Goal: Transaction & Acquisition: Purchase product/service

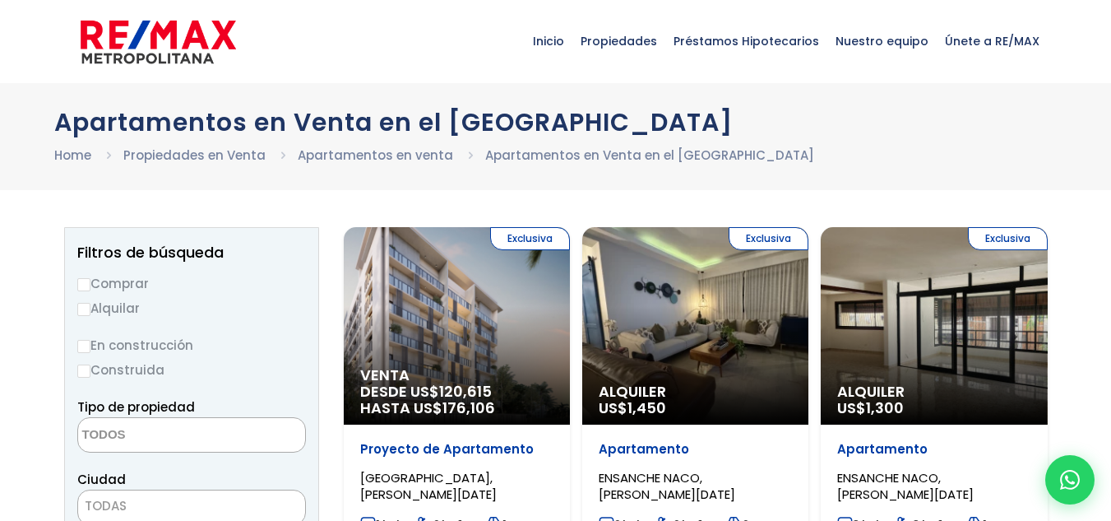
select select
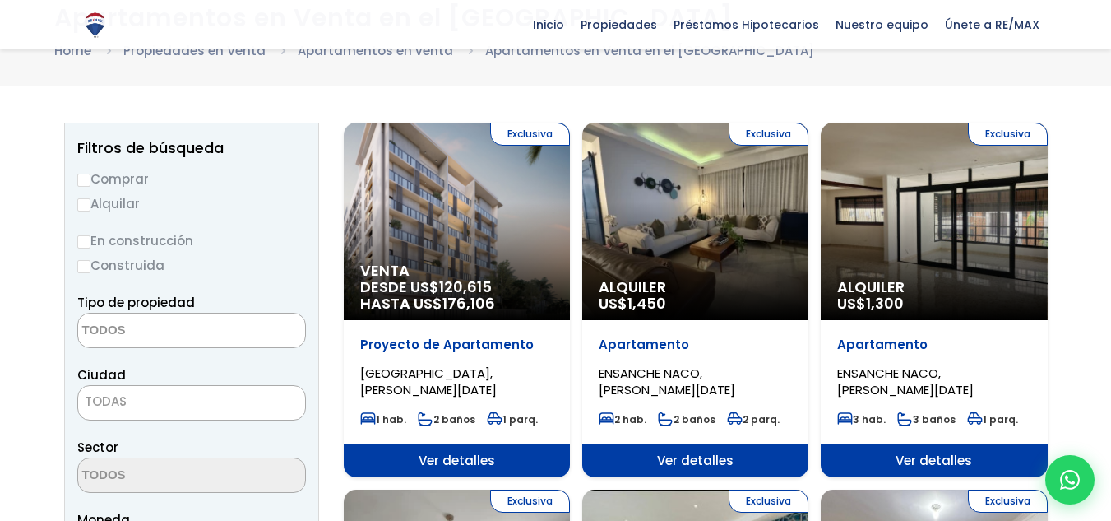
scroll to position [82, 0]
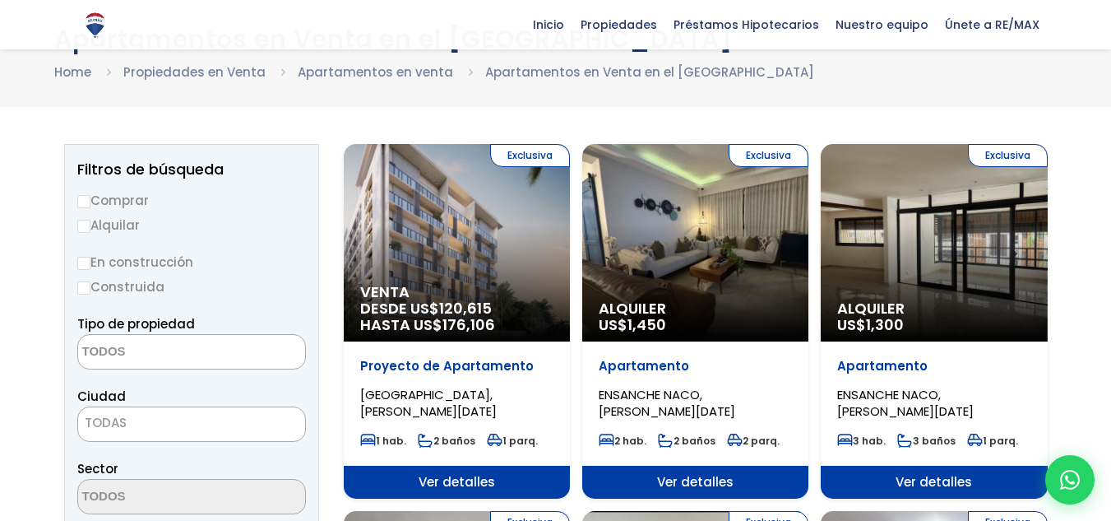
click at [110, 196] on label "Comprar" at bounding box center [191, 200] width 229 height 21
click at [90, 196] on input "Comprar" at bounding box center [83, 201] width 13 height 13
radio input "true"
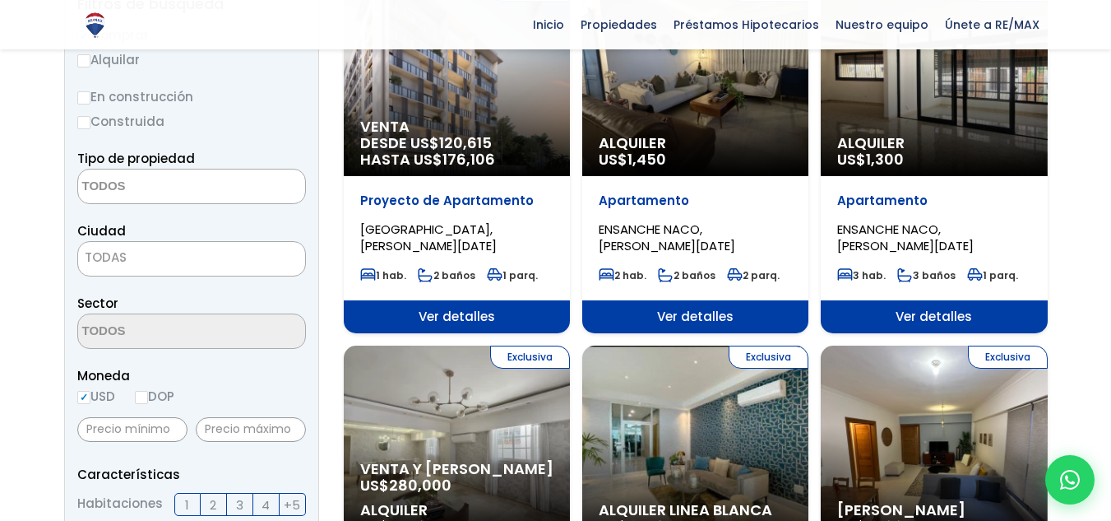
scroll to position [247, 0]
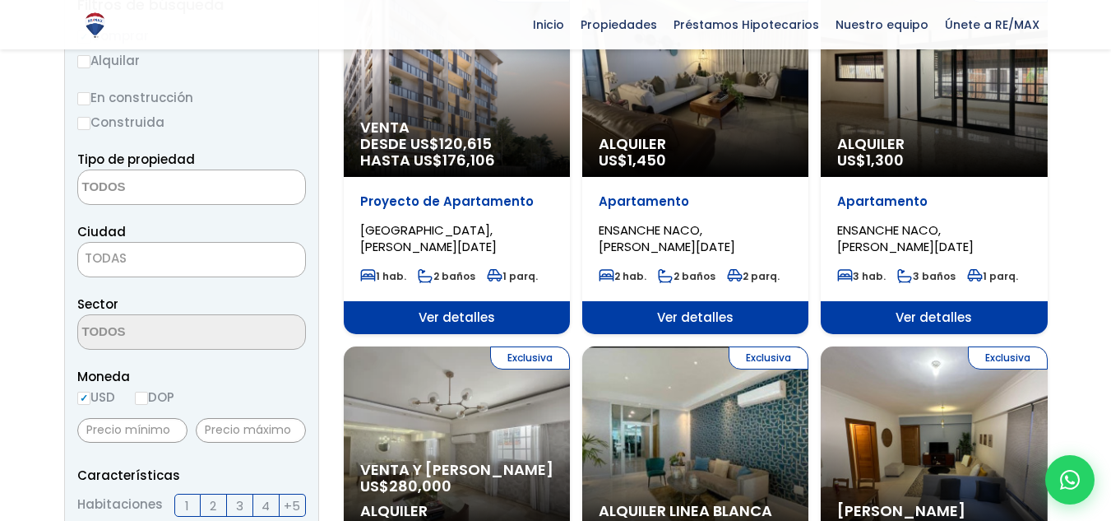
click at [153, 255] on span "TODAS" at bounding box center [191, 258] width 227 height 23
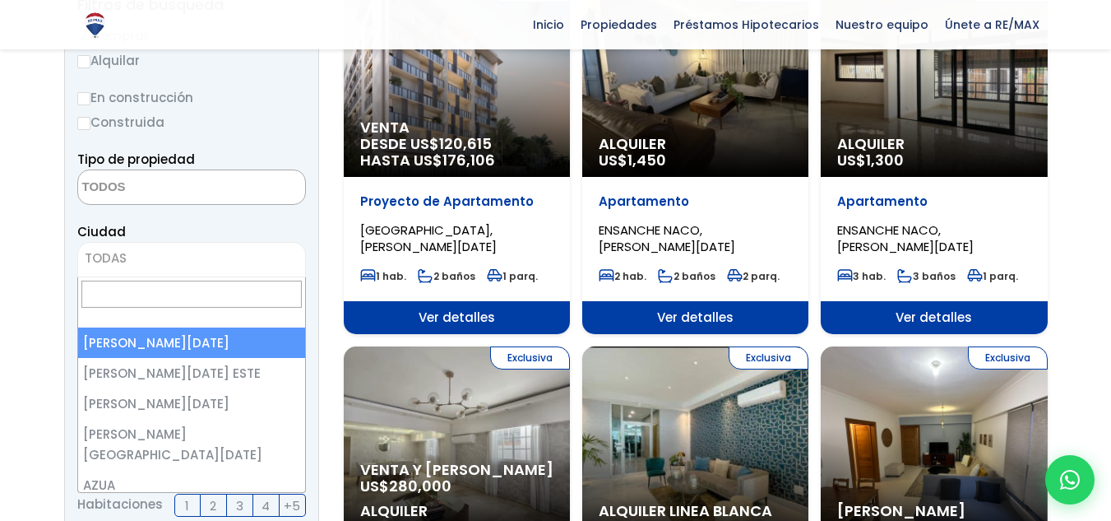
select select "1"
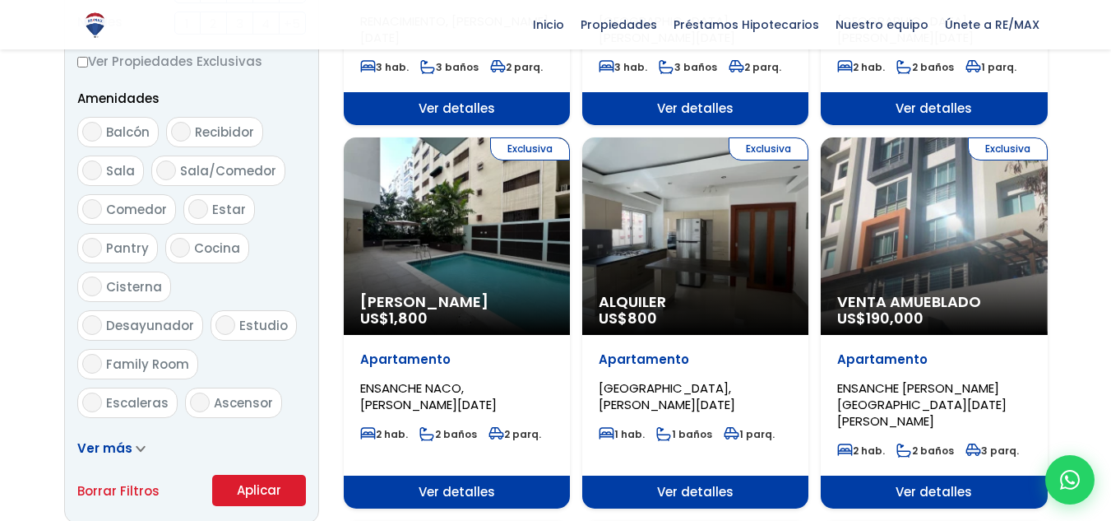
scroll to position [494, 0]
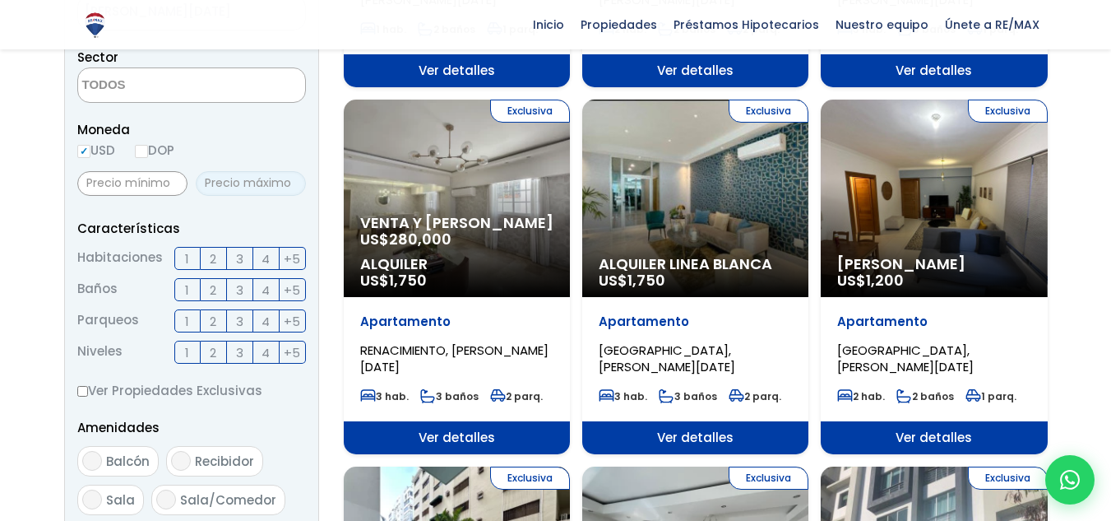
click at [233, 178] on input "text" at bounding box center [251, 183] width 110 height 25
click at [239, 183] on input "text" at bounding box center [251, 183] width 110 height 25
type input "70,000"
click at [142, 188] on input "text" at bounding box center [132, 183] width 110 height 25
click at [185, 211] on form "Comprar Alquilar En construcción Construida Tipo de propiedad APARTAMENTO CASA …" at bounding box center [191, 307] width 229 height 1056
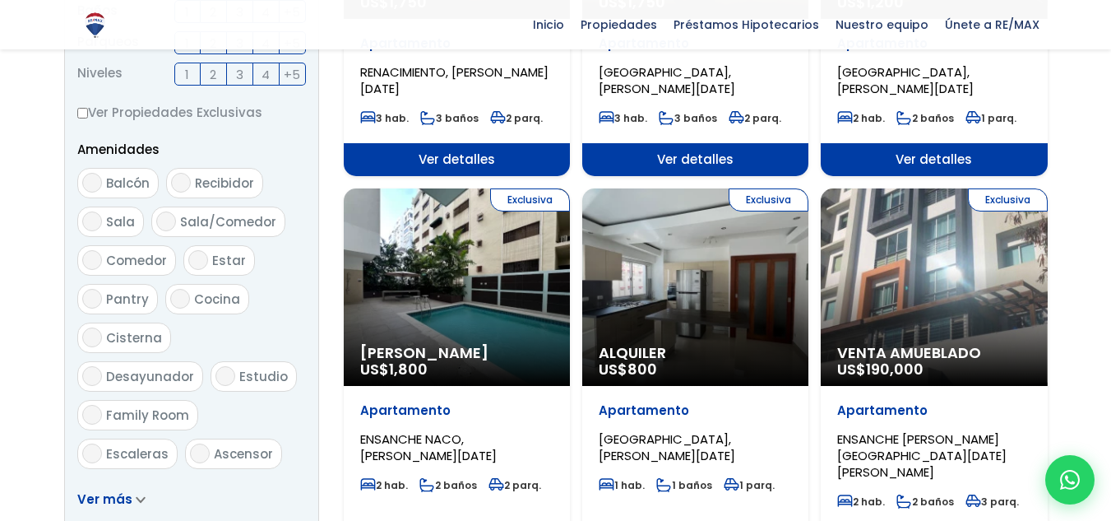
scroll to position [905, 0]
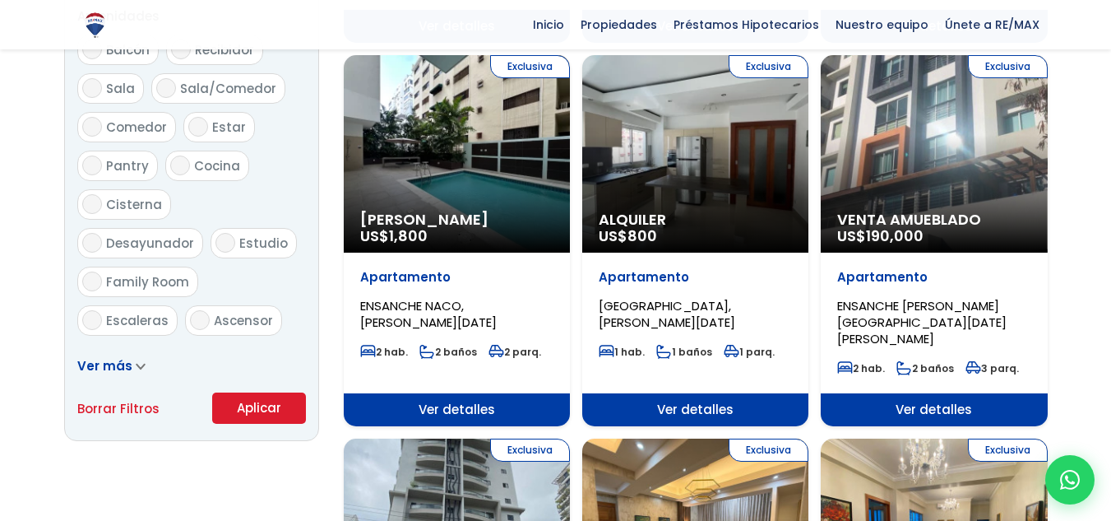
click at [278, 419] on button "Aplicar" at bounding box center [259, 407] width 94 height 31
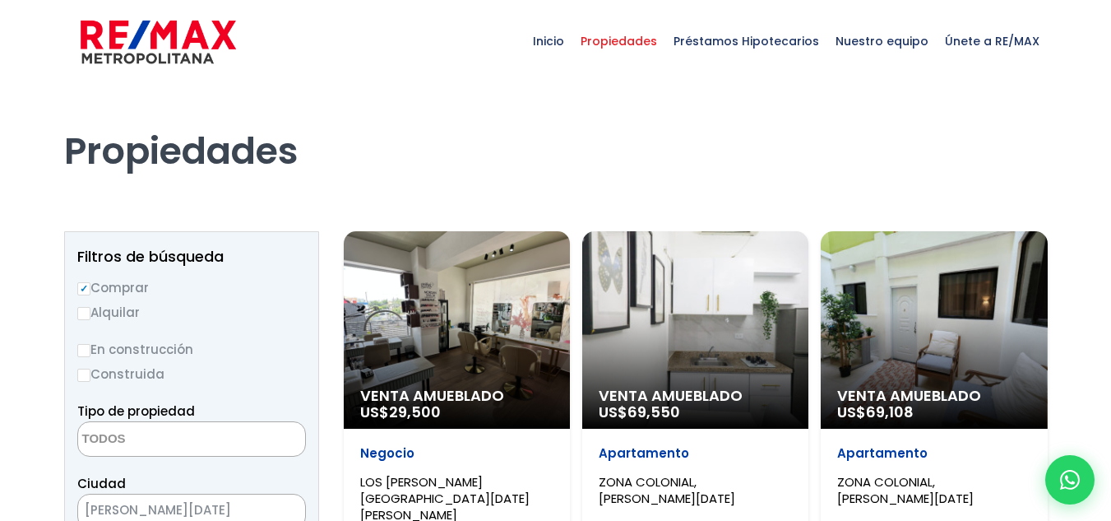
select select
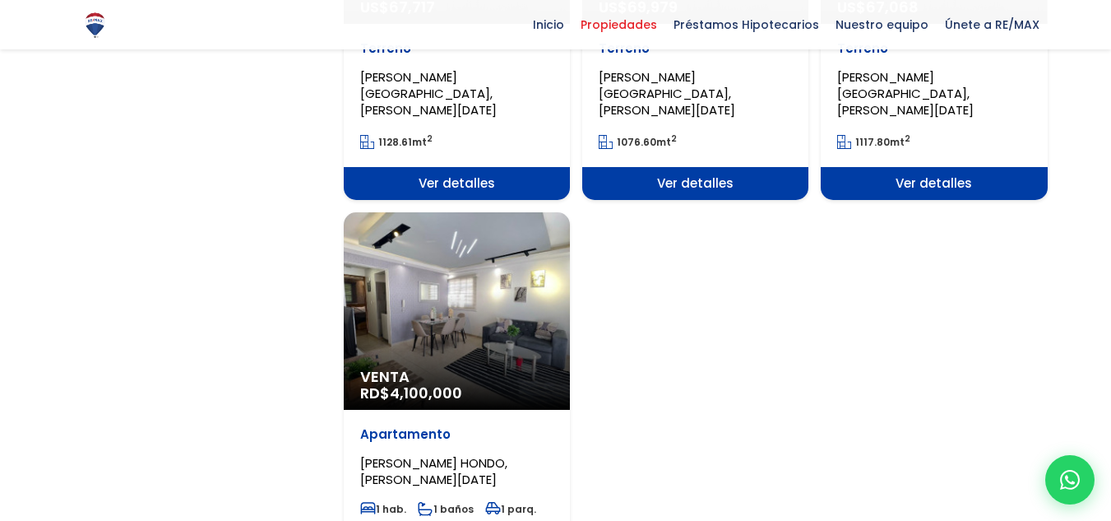
scroll to position [2056, 0]
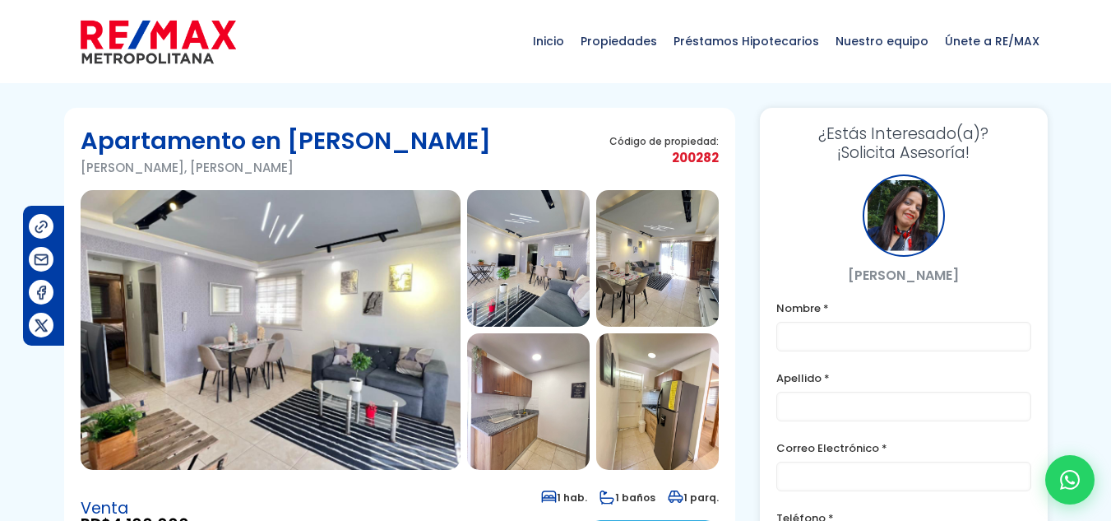
click at [341, 325] on img at bounding box center [271, 330] width 380 height 280
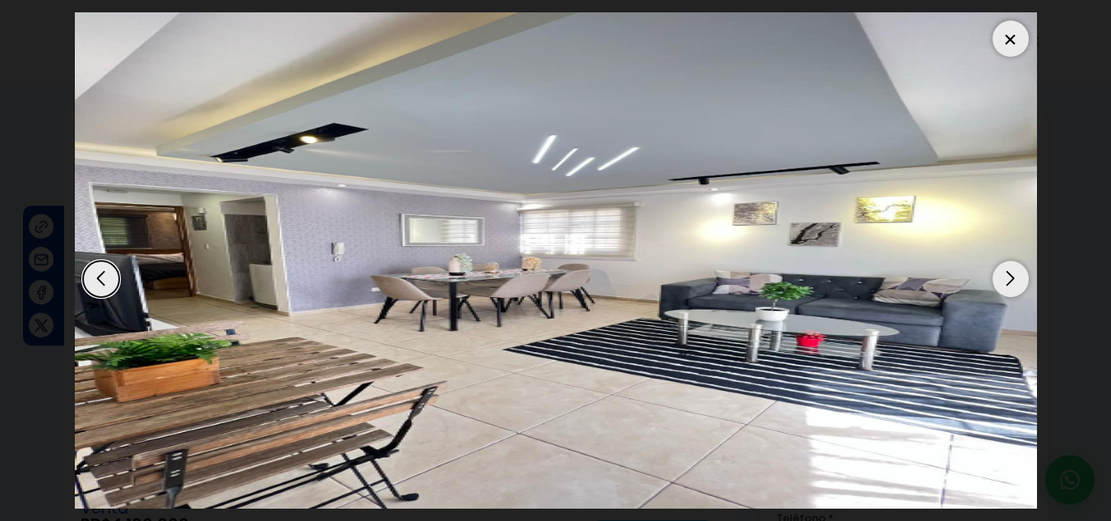
click at [1012, 278] on div "Next slide" at bounding box center [1011, 279] width 36 height 36
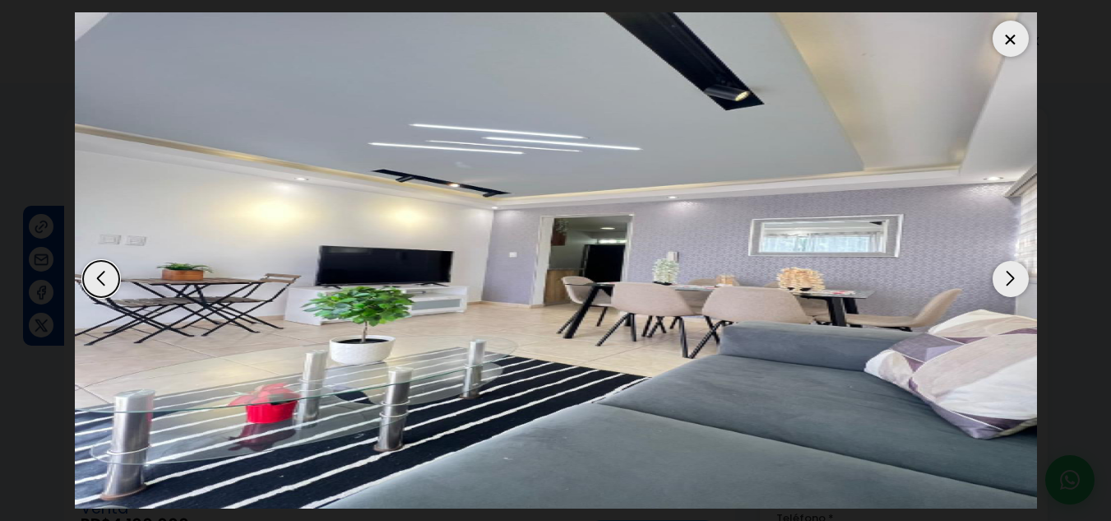
click at [1012, 278] on div "Next slide" at bounding box center [1011, 279] width 36 height 36
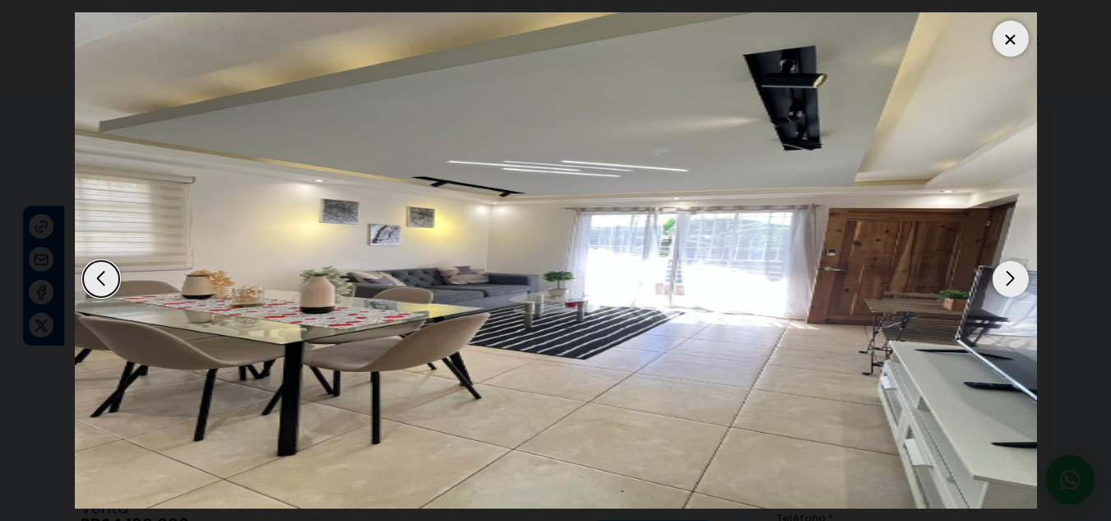
click at [1012, 278] on div "Next slide" at bounding box center [1011, 279] width 36 height 36
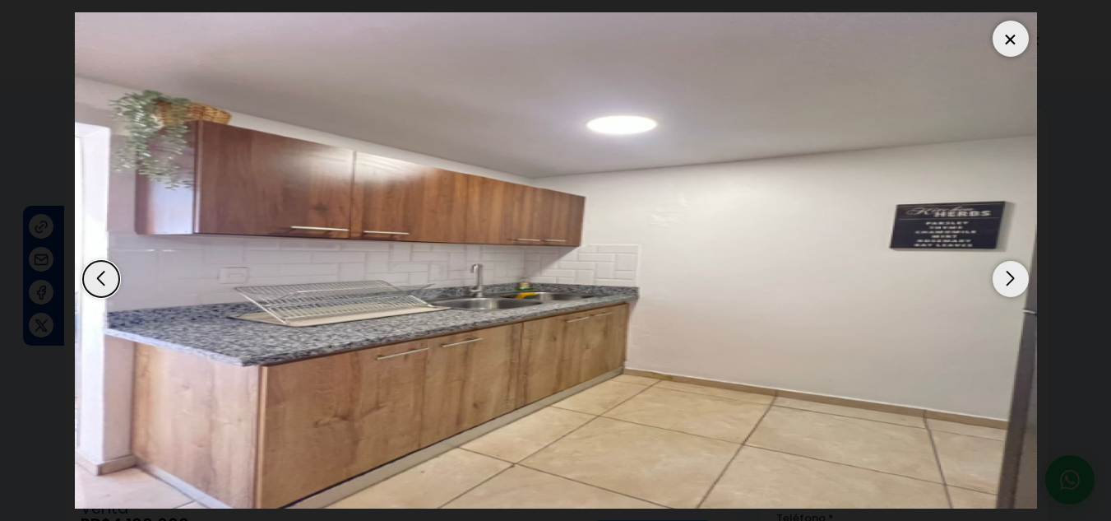
click at [1012, 278] on div "Next slide" at bounding box center [1011, 279] width 36 height 36
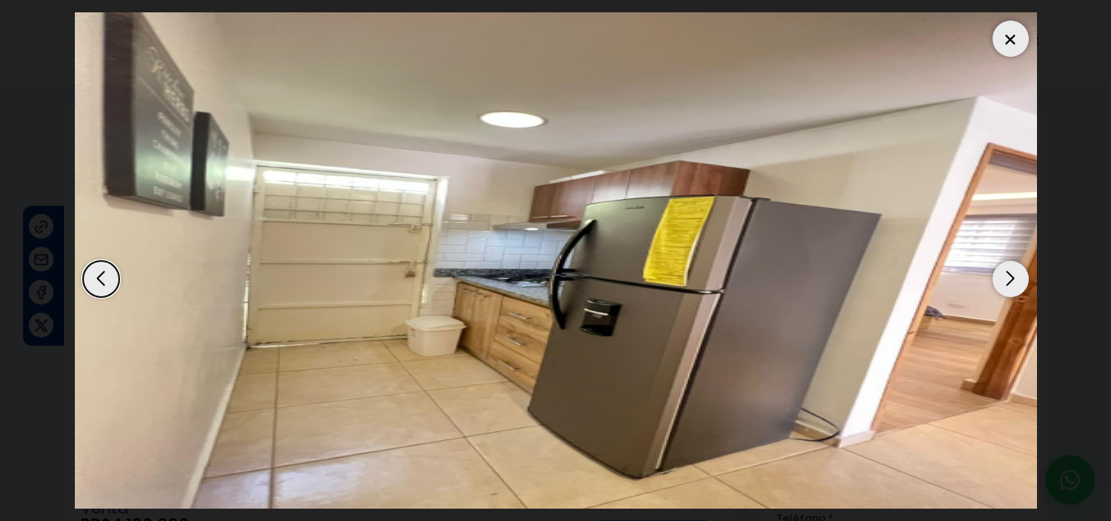
click at [1012, 278] on div "Next slide" at bounding box center [1011, 279] width 36 height 36
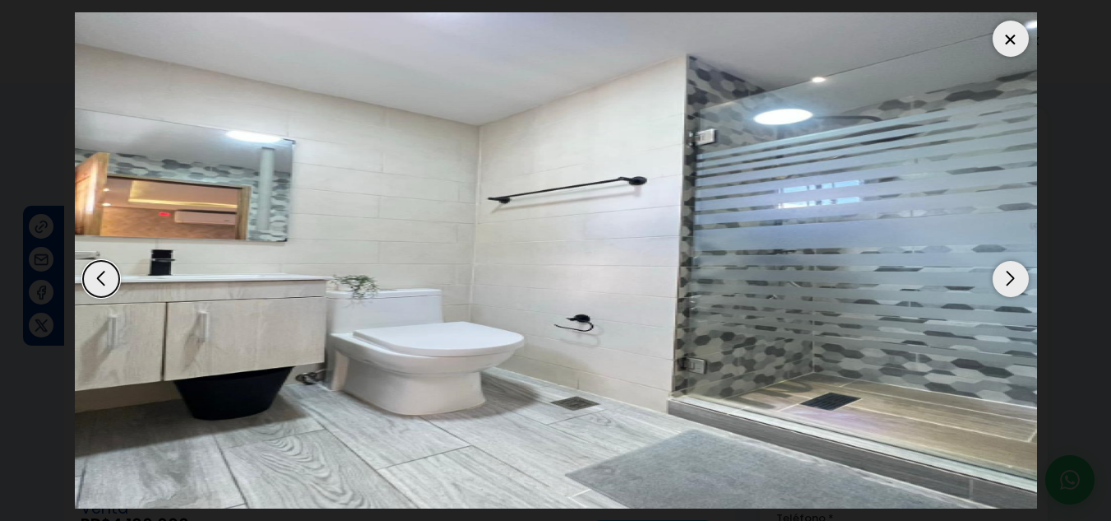
click at [1012, 278] on div "Next slide" at bounding box center [1011, 279] width 36 height 36
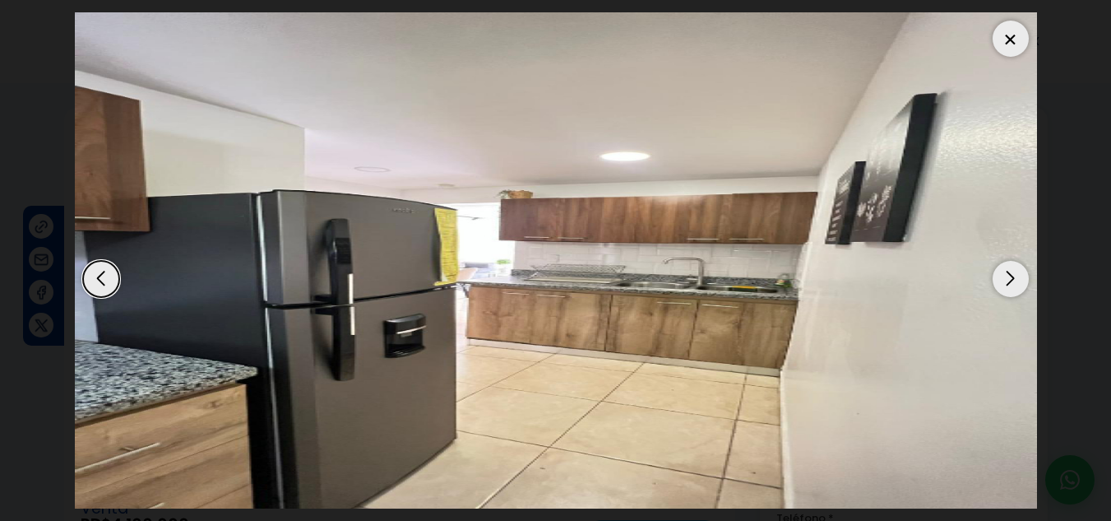
click at [1012, 278] on div "Next slide" at bounding box center [1011, 279] width 36 height 36
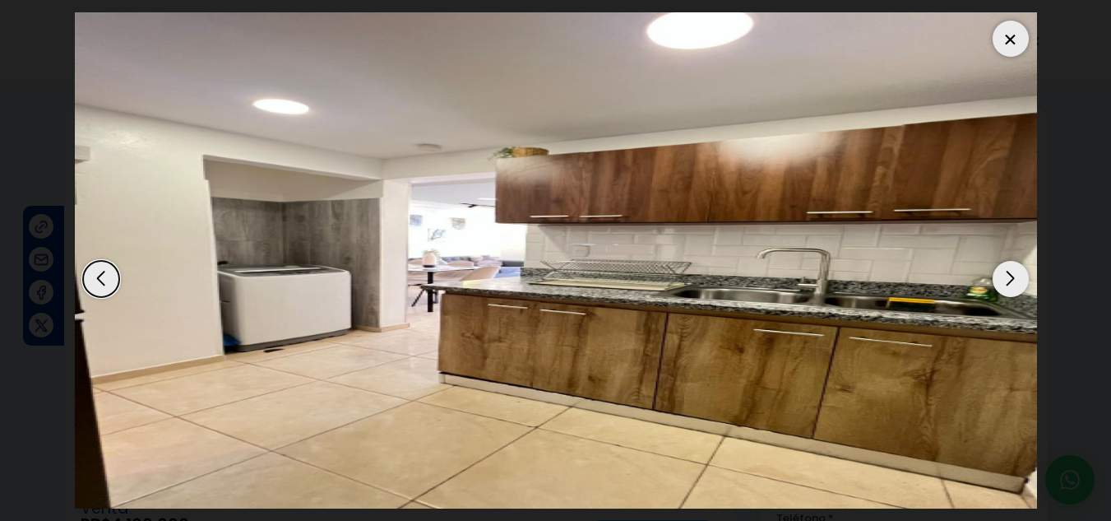
click at [1012, 278] on div "Next slide" at bounding box center [1011, 279] width 36 height 36
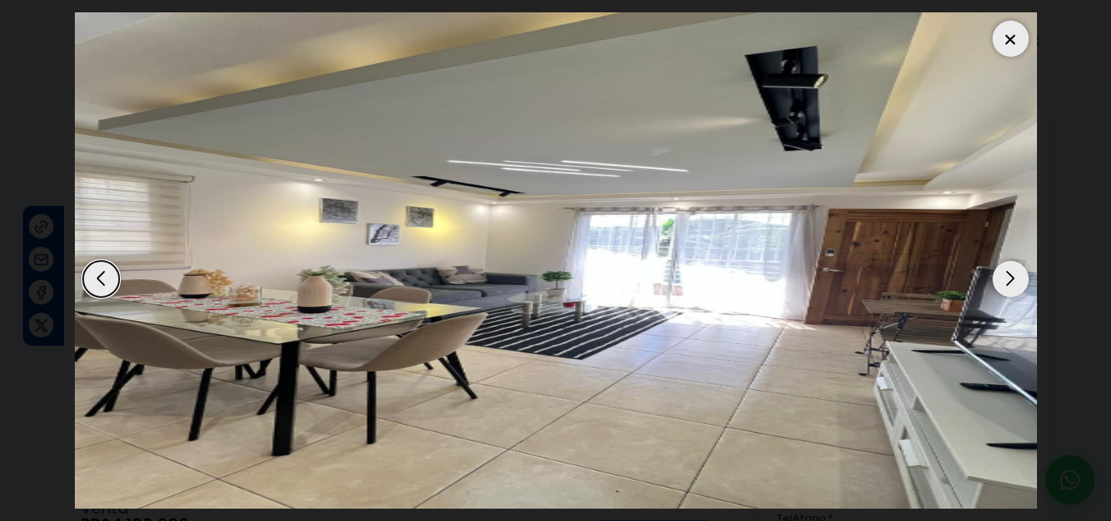
click at [1012, 278] on div "Next slide" at bounding box center [1011, 279] width 36 height 36
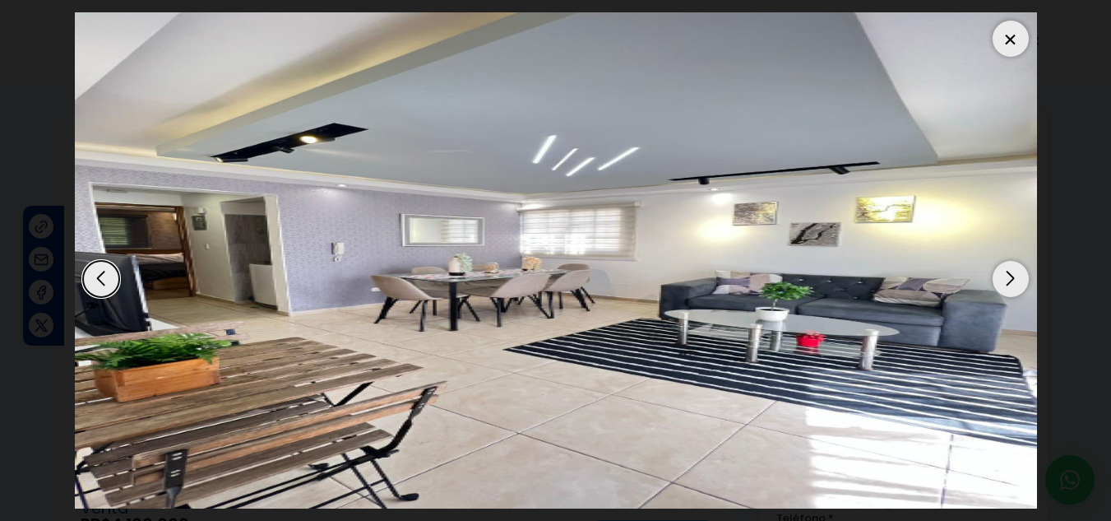
click at [1012, 278] on div "Next slide" at bounding box center [1011, 279] width 36 height 36
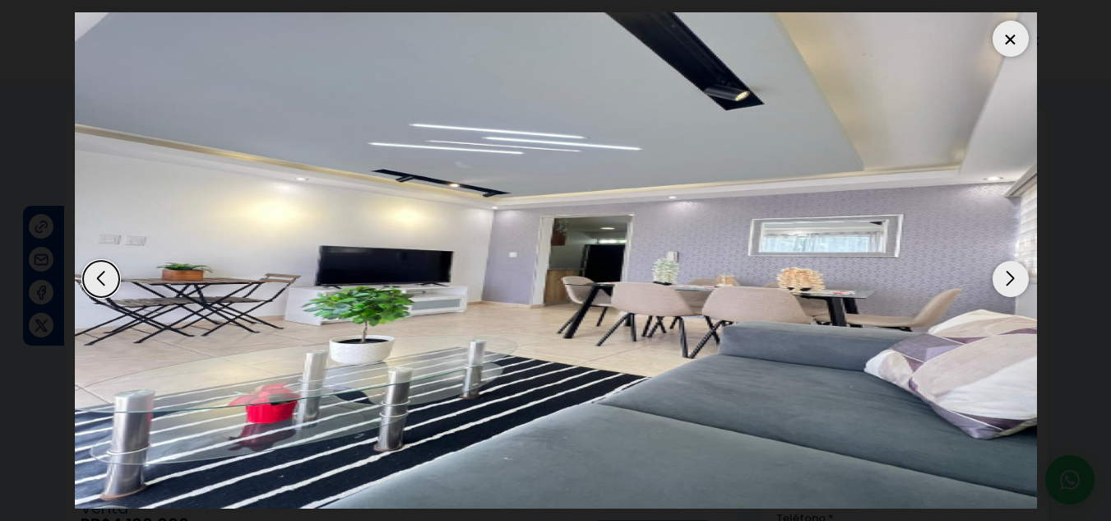
click at [1012, 278] on div "Next slide" at bounding box center [1011, 279] width 36 height 36
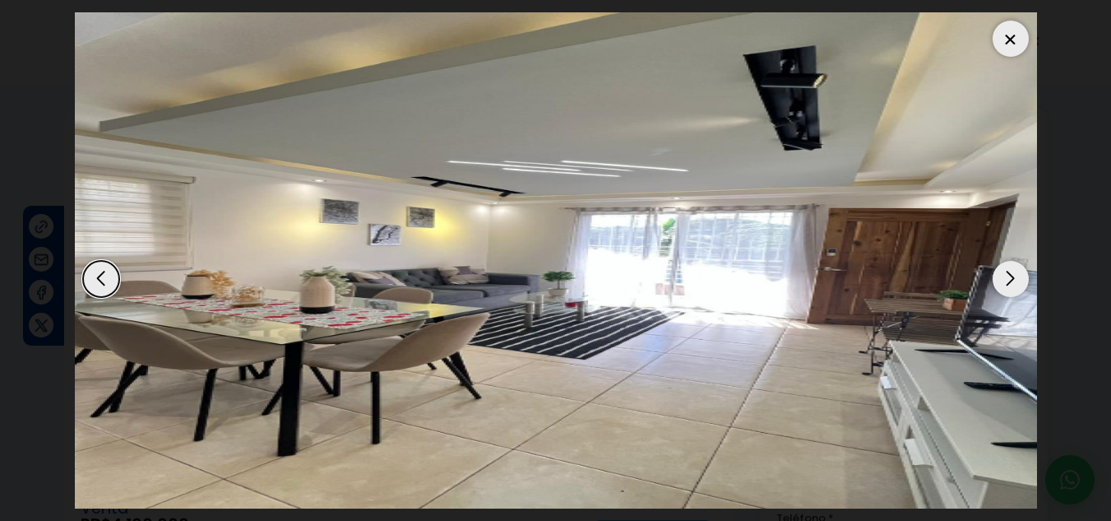
click at [1017, 35] on div at bounding box center [1011, 39] width 36 height 36
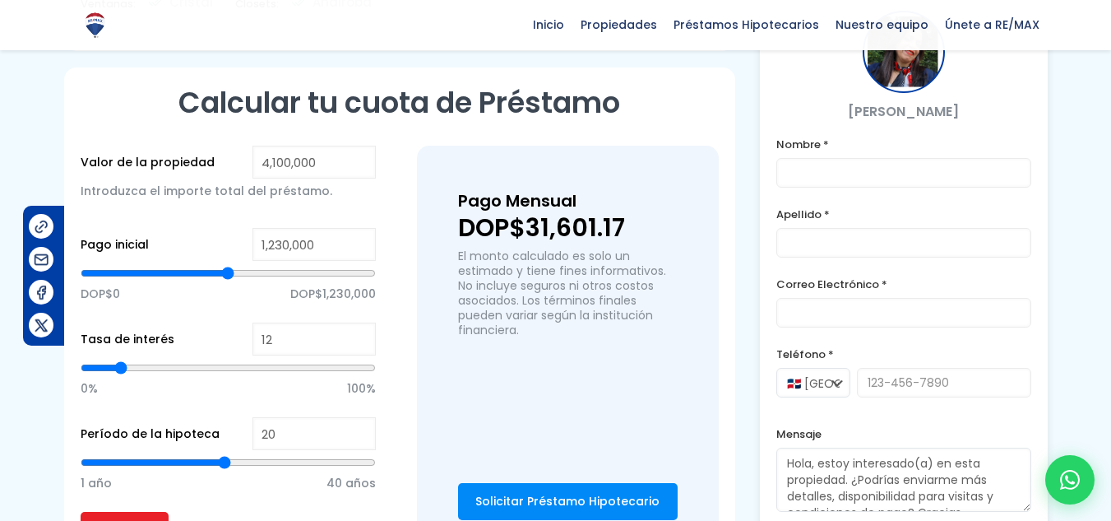
scroll to position [987, 0]
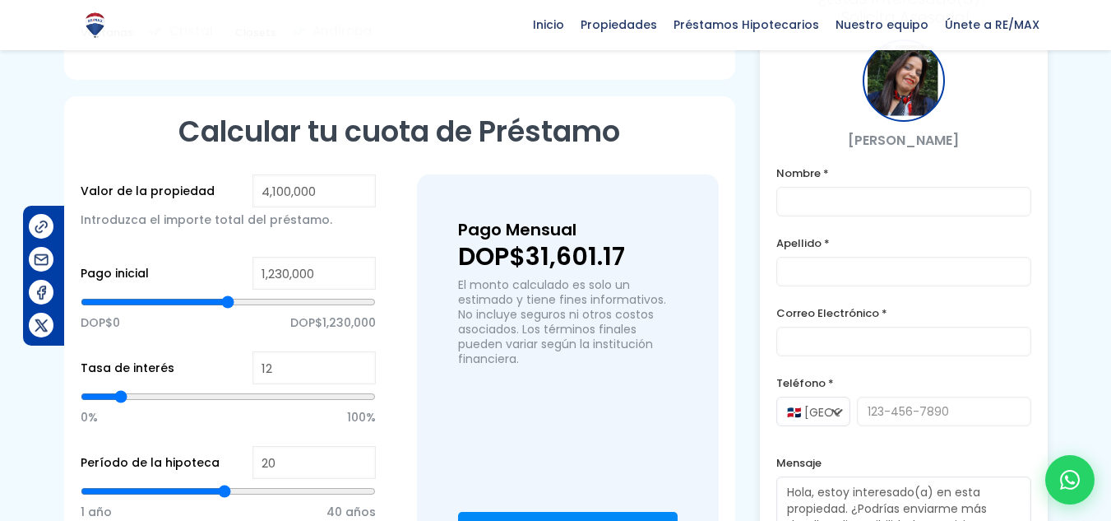
type input "2,000,455"
type input "2000455"
type input "1,988,512"
type input "1988512"
type input "1,964,626"
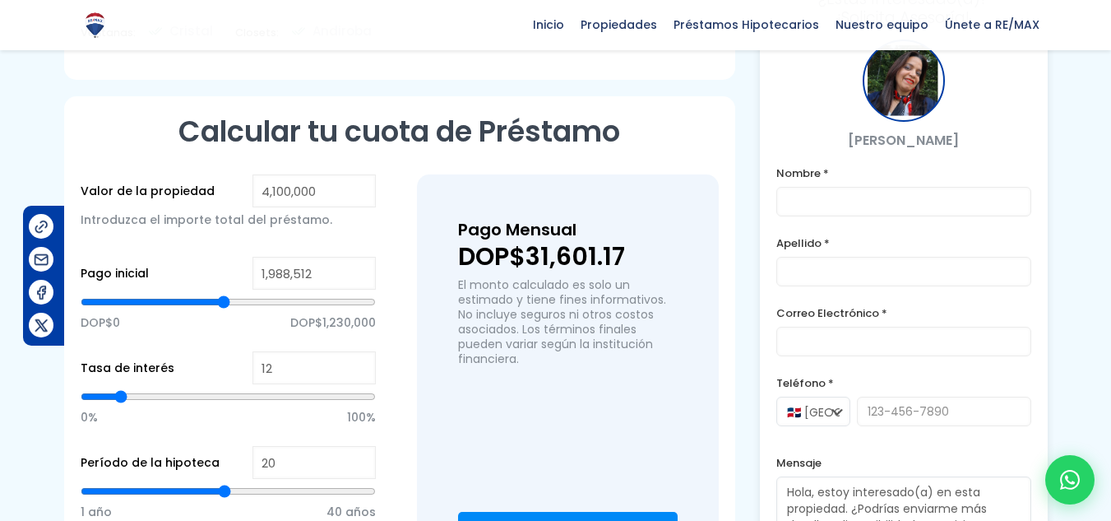
type input "1964626"
type input "1,928,797"
type input "1928797"
type input "1,881,025"
type input "1881025"
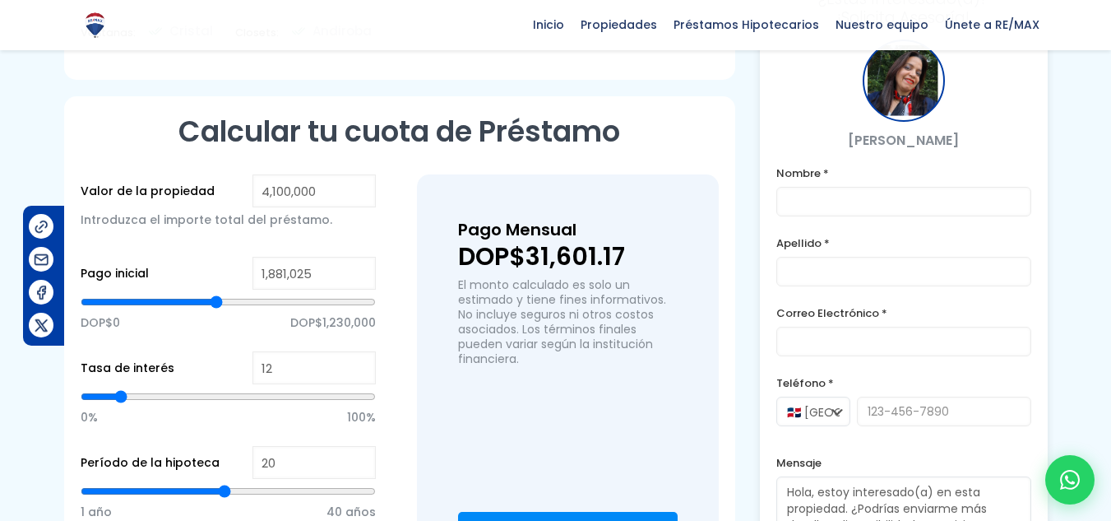
type input "1,845,196"
type input "1845196"
type input "1,821,310"
type input "1821310"
type input "1,809,367"
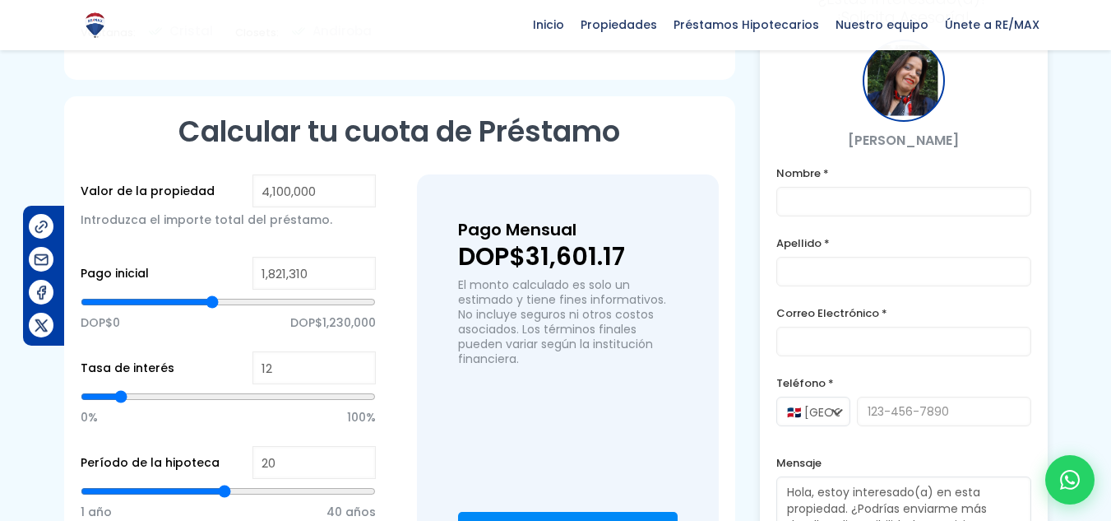
type input "1809367"
type input "1,797,424"
type input "1797424"
type input "1,773,538"
type input "1773538"
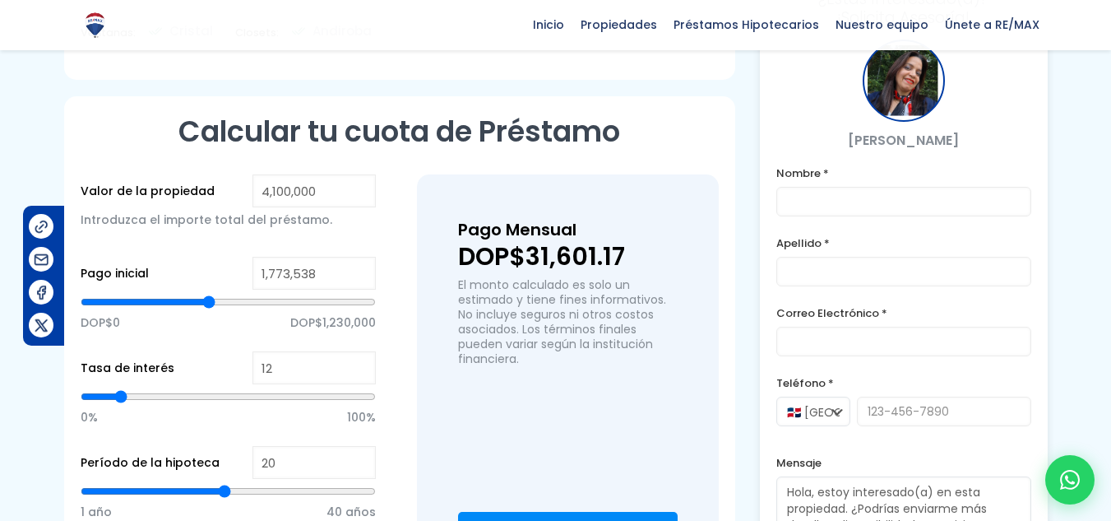
type input "1,749,652"
type input "1749652"
type input "1,713,823"
type input "1713823"
type input "1,689,937"
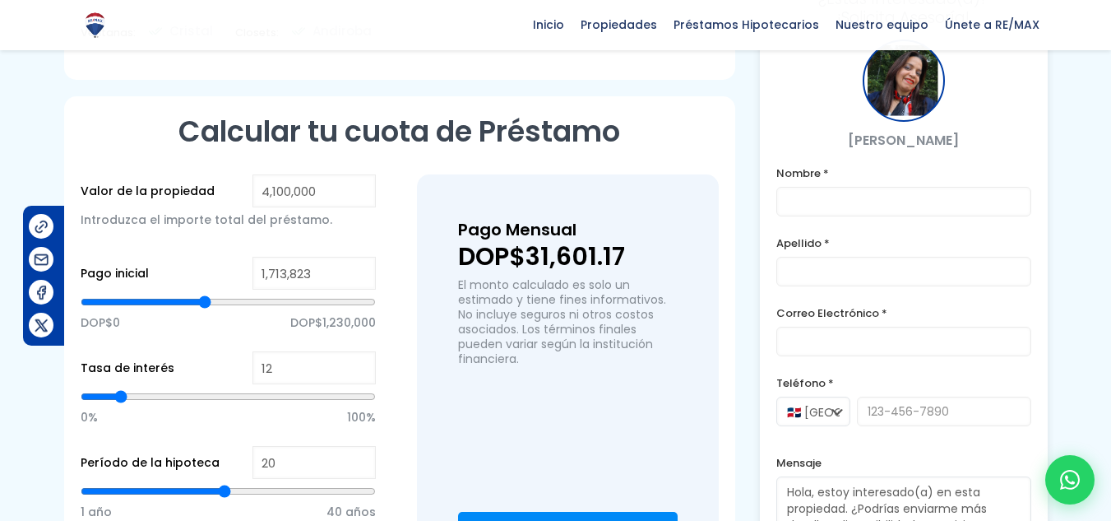
type input "1689937"
type input "1,642,165"
type input "1642165"
type input "1,594,393"
type input "1594393"
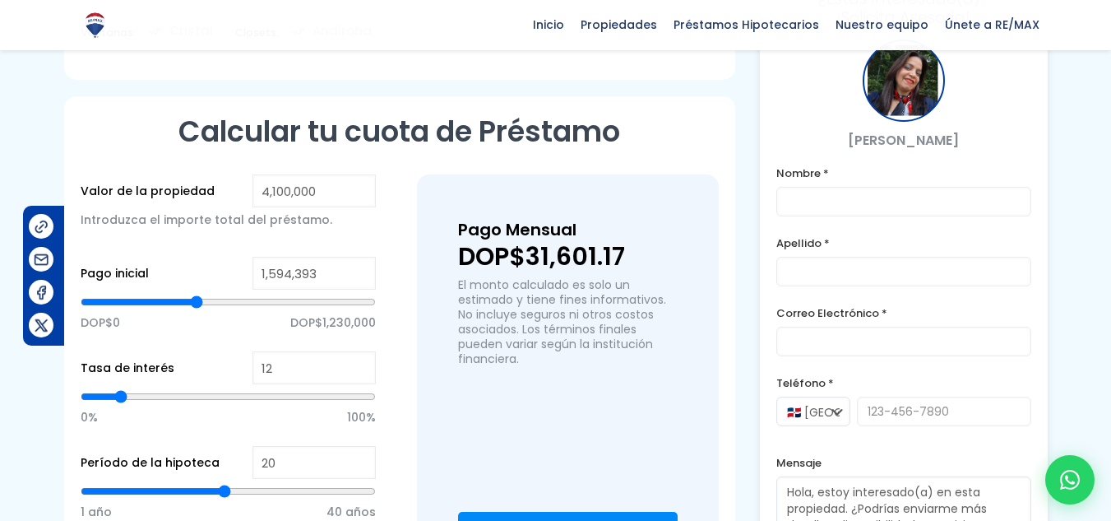
type input "1,534,678"
type input "1534678"
type input "1,463,019"
type input "1463019"
type input "1,403,304"
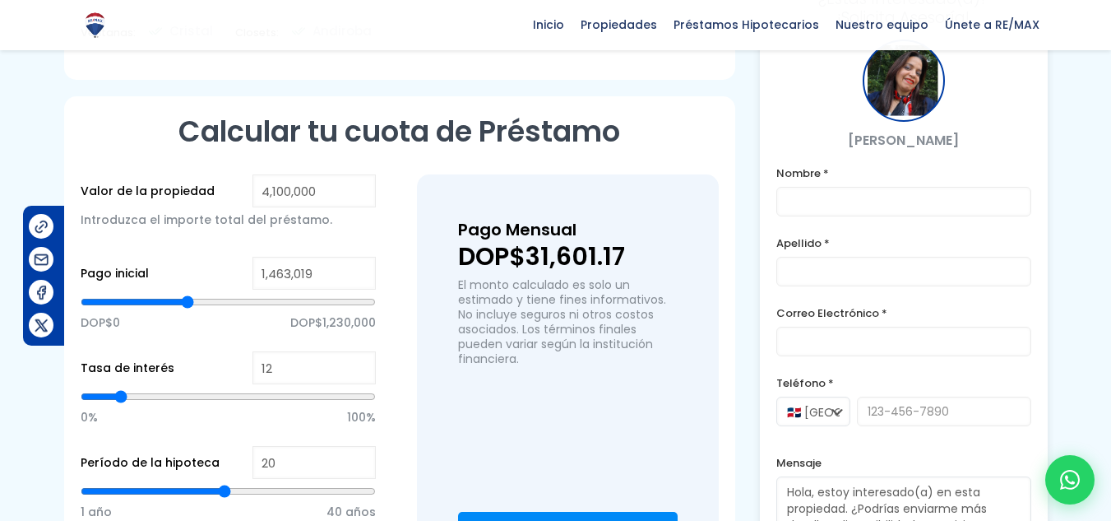
type input "1403304"
type input "1,367,475"
type input "1367475"
type input "1,343,589"
type input "1343589"
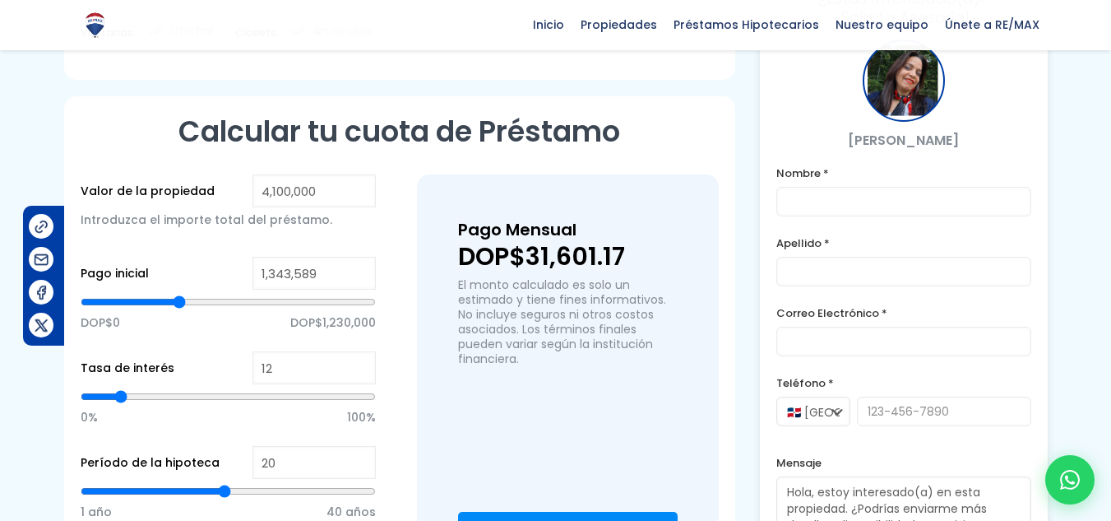
type input "1,331,646"
type input "1331646"
type input "1,319,703"
drag, startPoint x: 226, startPoint y: 301, endPoint x: 178, endPoint y: 308, distance: 49.0
type input "1319703"
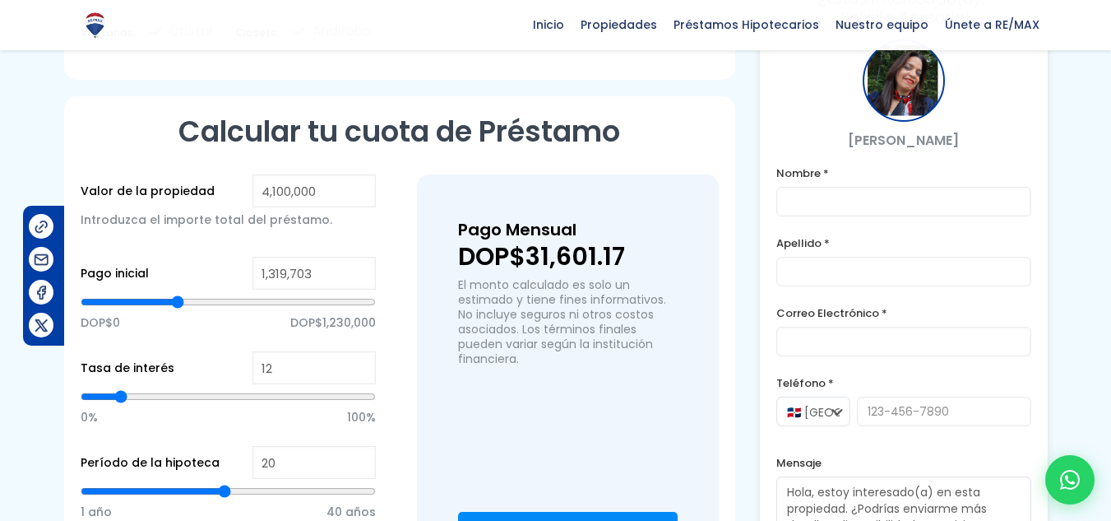
click at [178, 308] on input "range" at bounding box center [228, 302] width 295 height 16
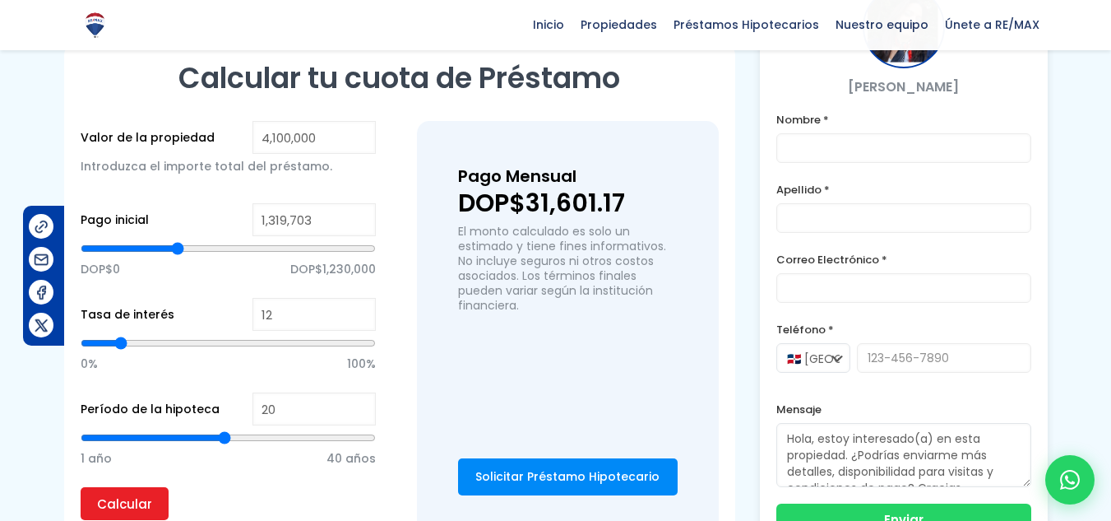
scroll to position [1069, 0]
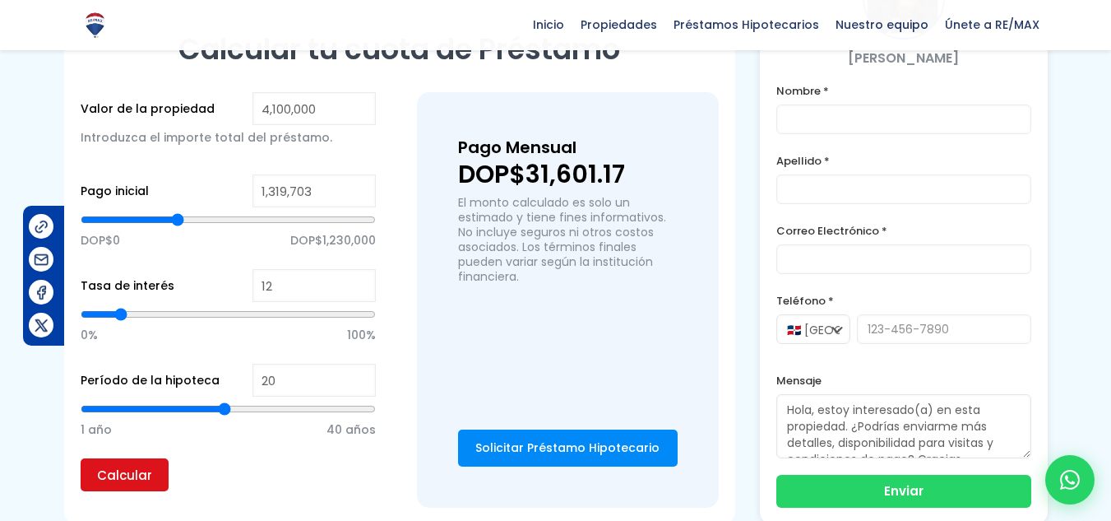
click at [141, 482] on input "Calcular" at bounding box center [125, 474] width 88 height 33
type input "1,248,045"
type input "1248045"
type input "1,152,501"
type input "1152501"
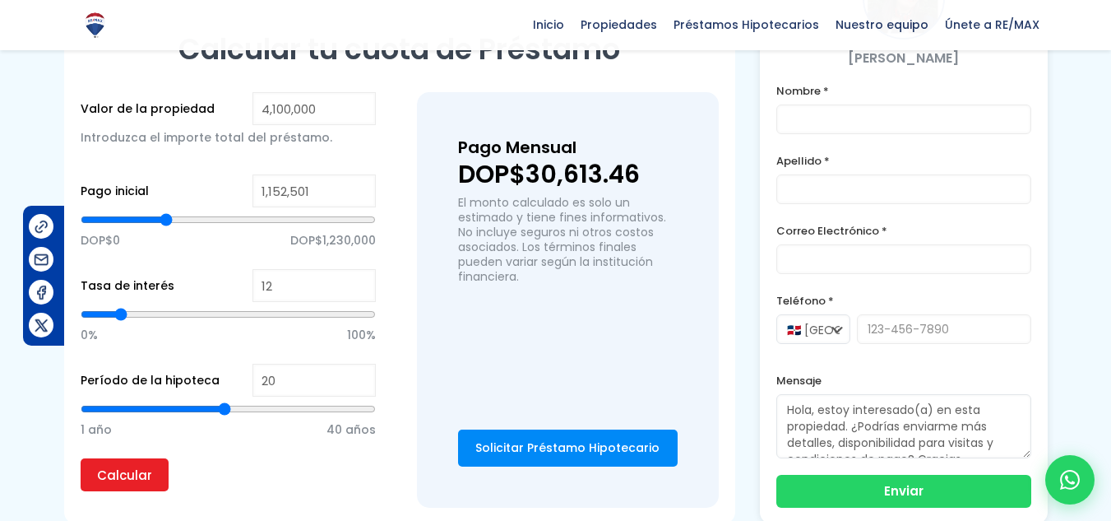
type input "1,104,729"
type input "1104729"
type input "1,045,014"
type input "1045014"
type input "973,356"
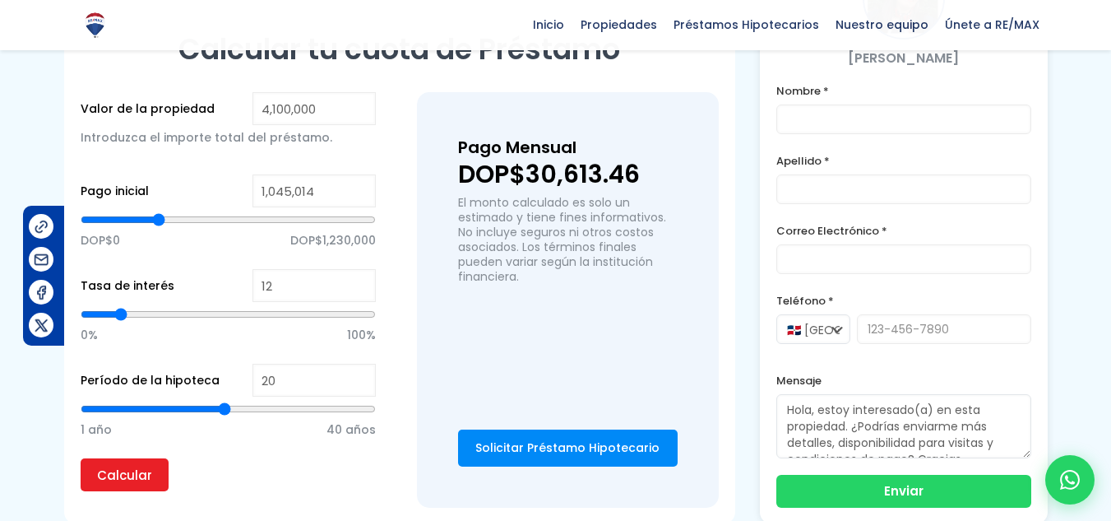
type input "973356"
type input "925,584"
type input "925584"
type input "865,869"
type input "865869"
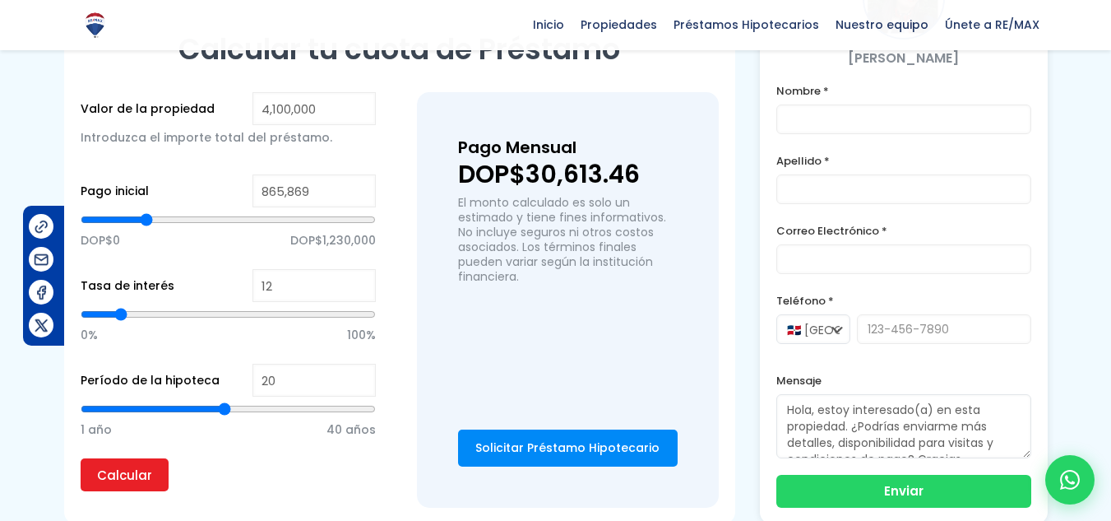
type input "818,097"
type input "818097"
type input "794,211"
type input "794211"
type input "782,268"
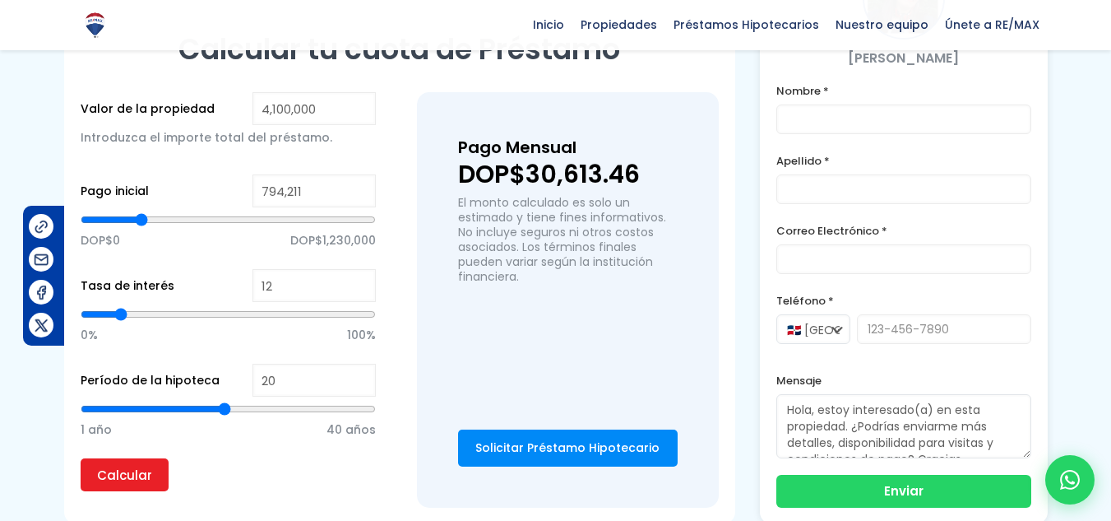
type input "782268"
type input "770,325"
type input "770325"
type input "758,382"
type input "758382"
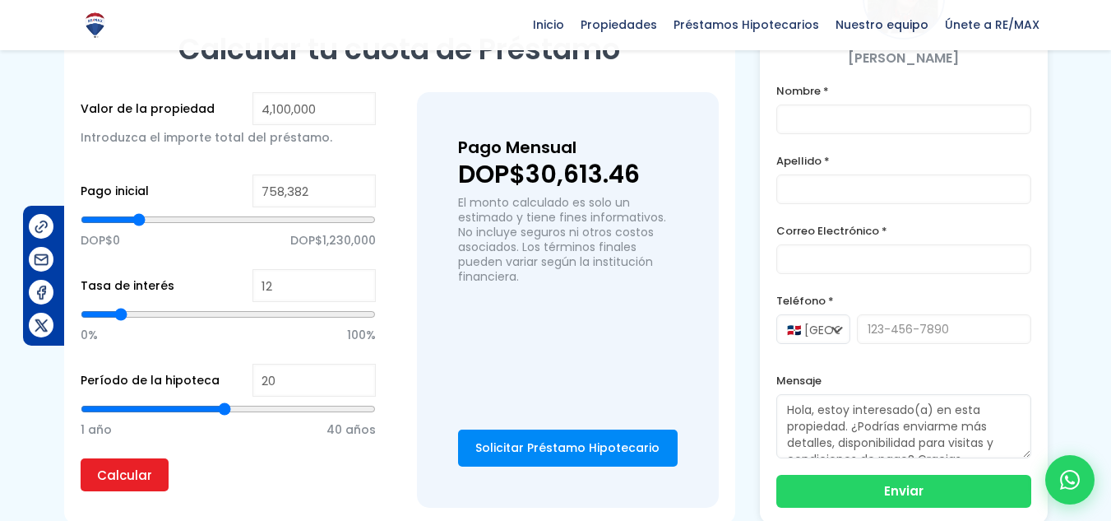
type input "746,438"
type input "746438"
type input "734,495"
type input "734495"
type input "722,552"
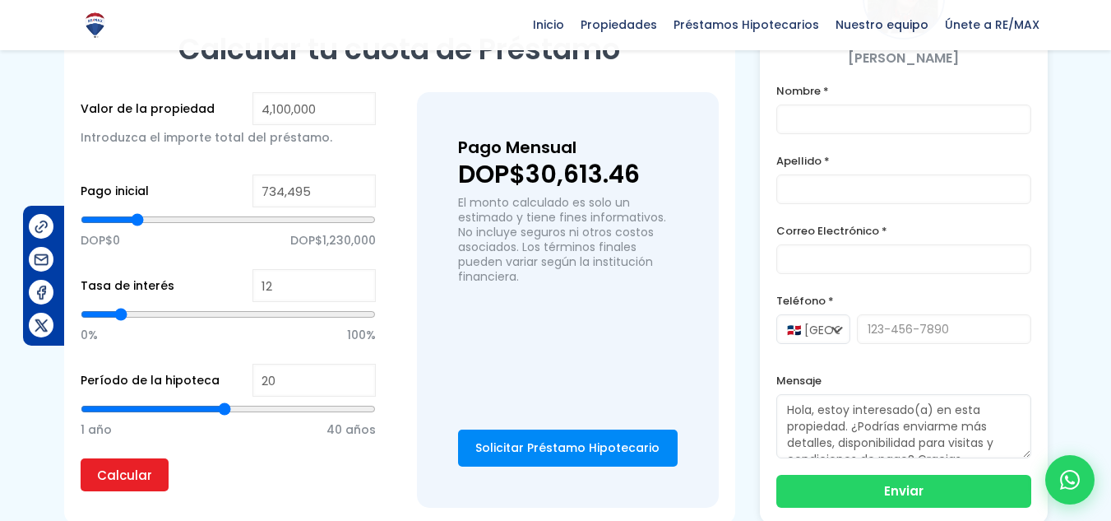
type input "722552"
type input "710,609"
drag, startPoint x: 174, startPoint y: 215, endPoint x: 136, endPoint y: 216, distance: 38.7
type input "710609"
click at [136, 216] on input "range" at bounding box center [228, 219] width 295 height 16
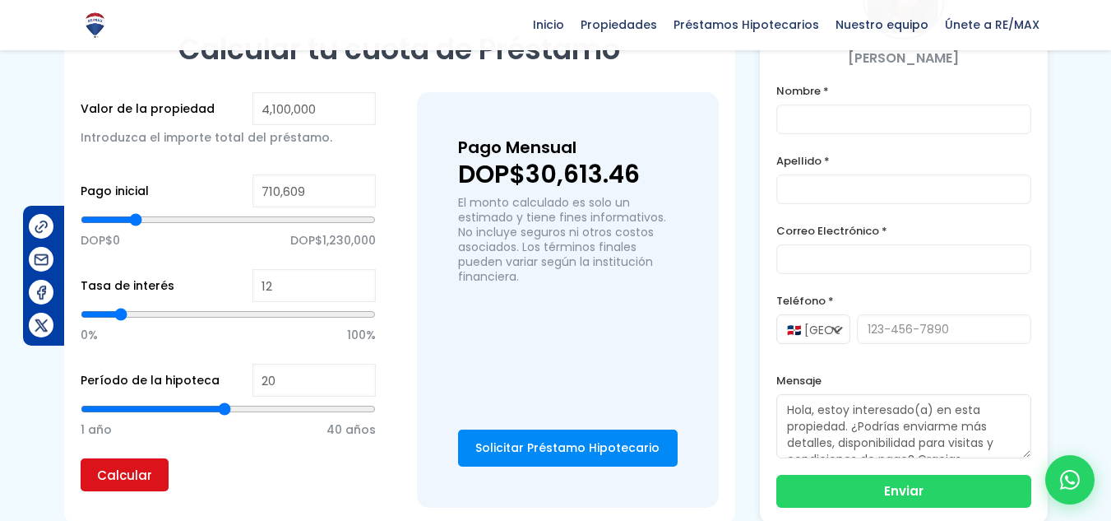
click at [121, 475] on input "Calcular" at bounding box center [125, 474] width 88 height 33
type input "722,552"
type input "722552"
type input "734,495"
type input "734495"
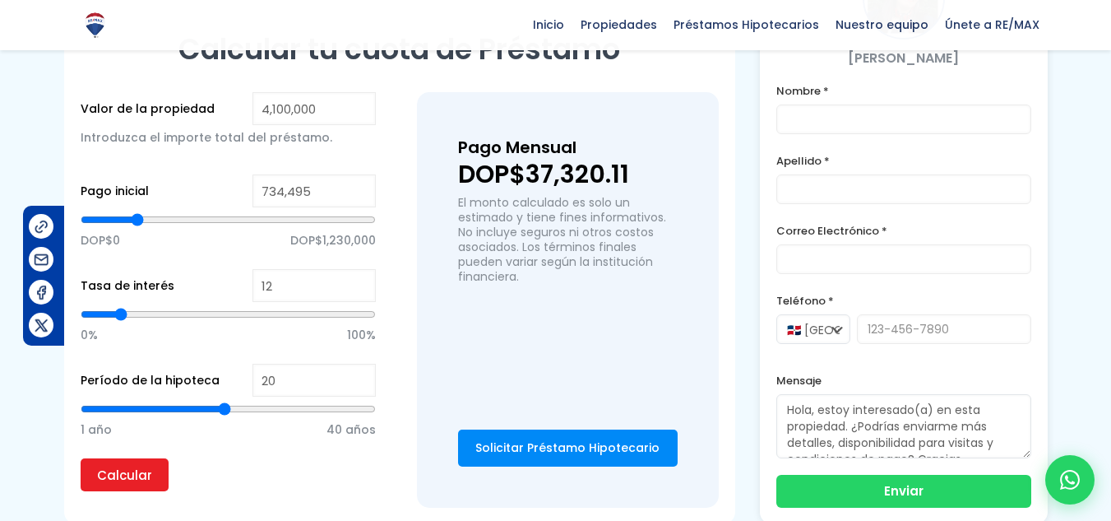
type input "758,382"
type input "758382"
type input "770,325"
type input "770325"
type input "782,268"
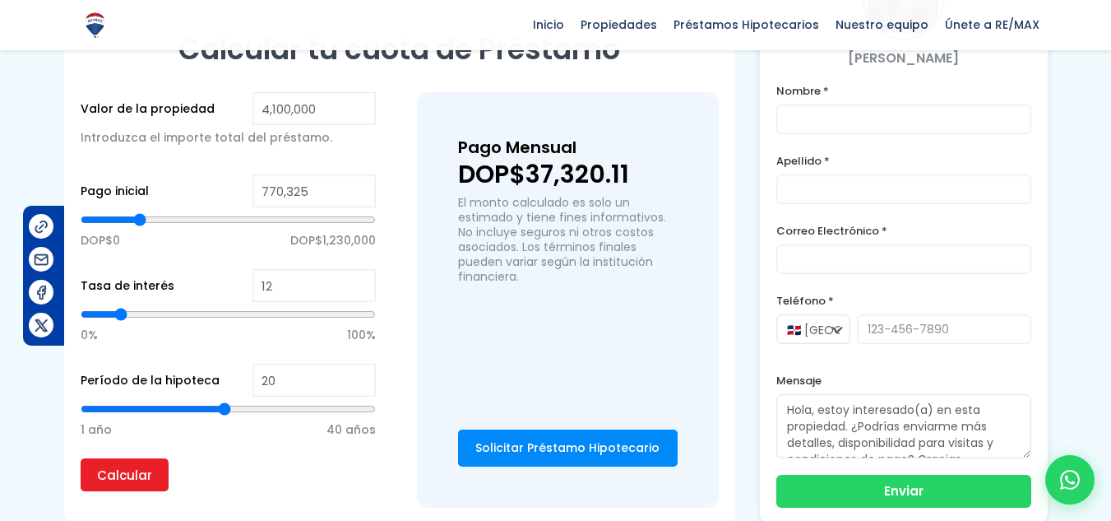
type input "782268"
type input "806,154"
type input "806154"
type input "818,097"
type input "818097"
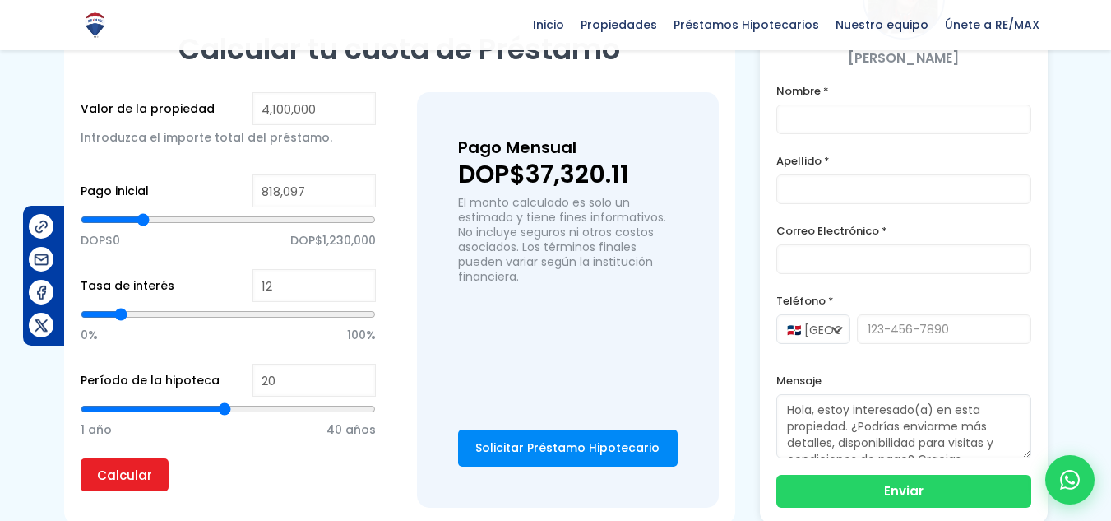
type input "830,040"
type input "830040"
type input "818,097"
type input "818097"
type input "806,154"
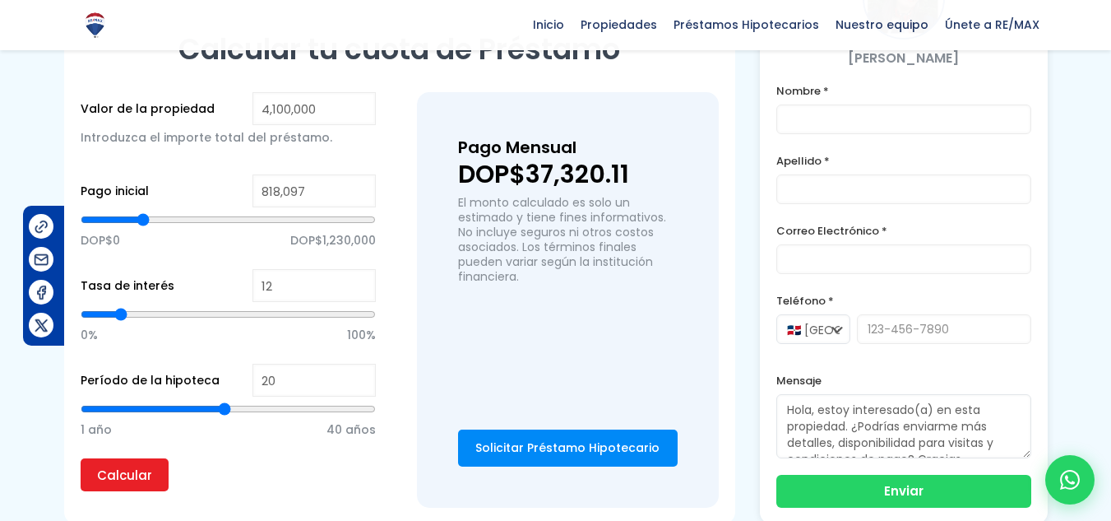
type input "806154"
type input "794,211"
type input "794211"
type input "782,268"
type input "782268"
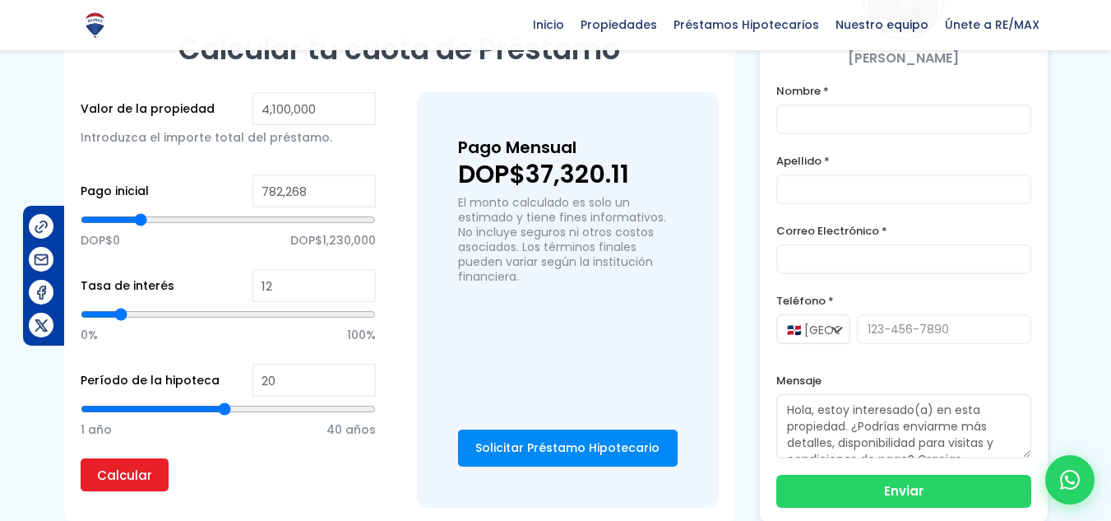
type input "806,154"
type input "806154"
click at [142, 220] on input "range" at bounding box center [228, 219] width 295 height 16
click at [139, 470] on input "Calcular" at bounding box center [125, 474] width 88 height 33
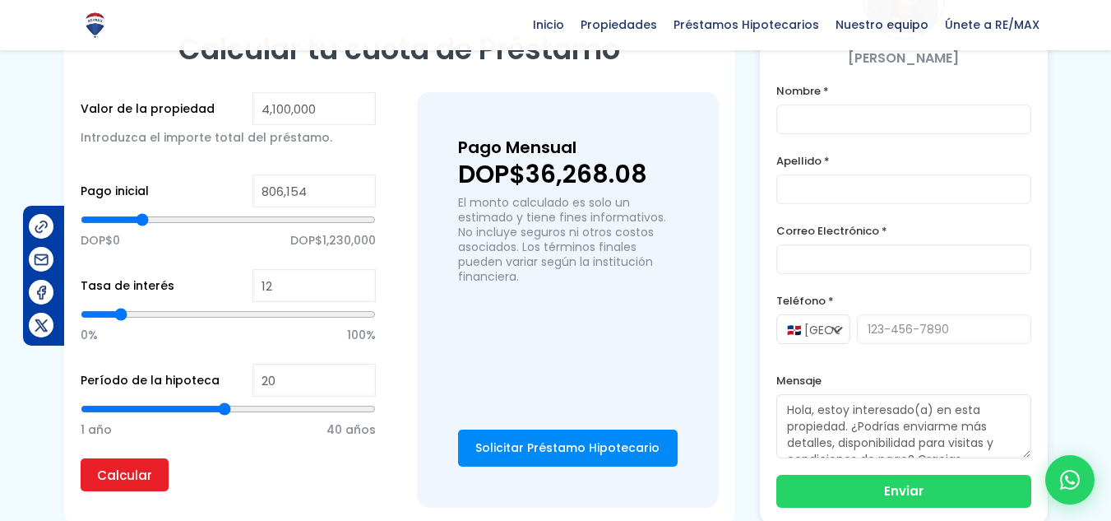
type input "13"
type input "14"
type input "15"
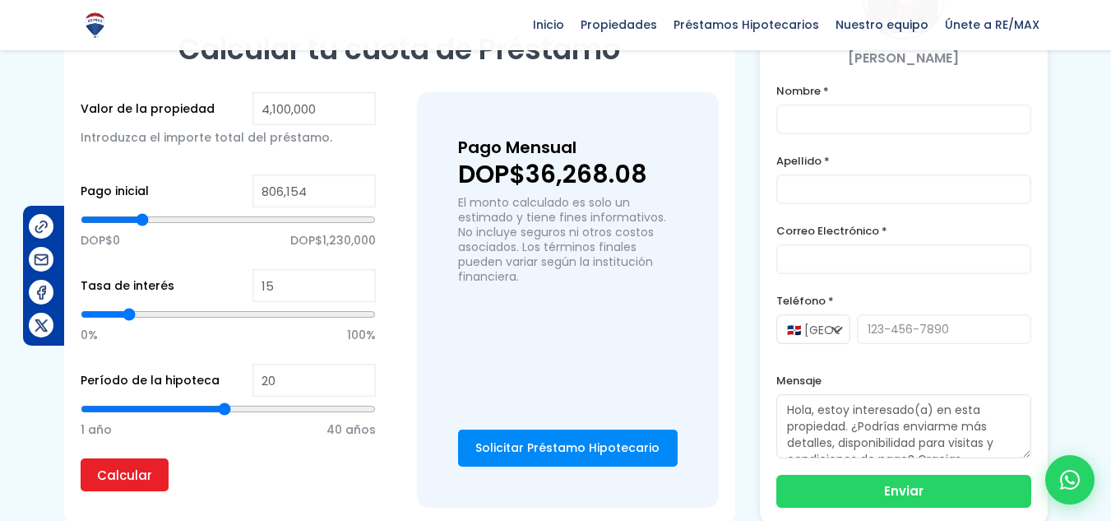
type input "15"
click at [130, 317] on input "range" at bounding box center [228, 314] width 295 height 16
type input "21"
type input "22"
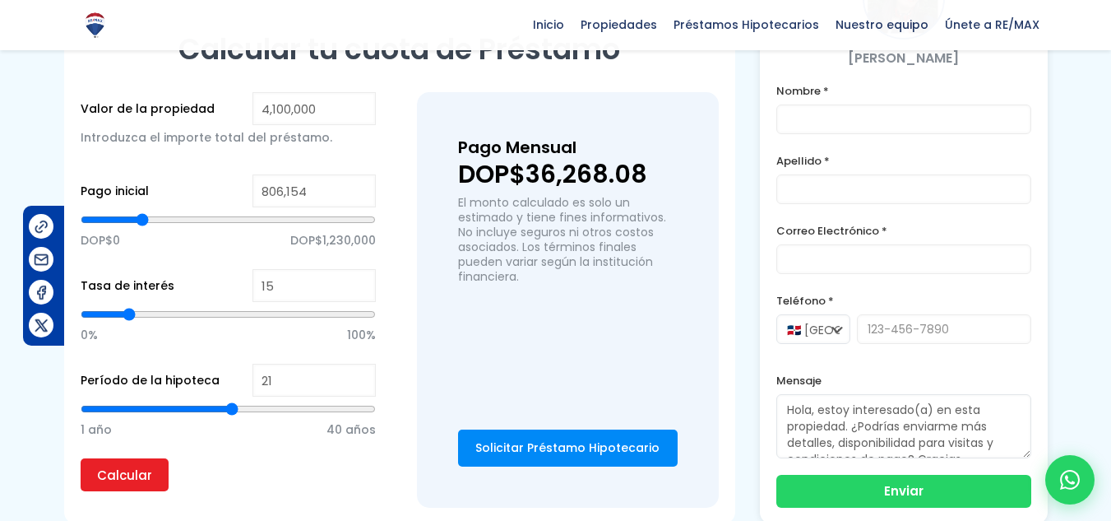
type input "22"
type input "23"
type input "24"
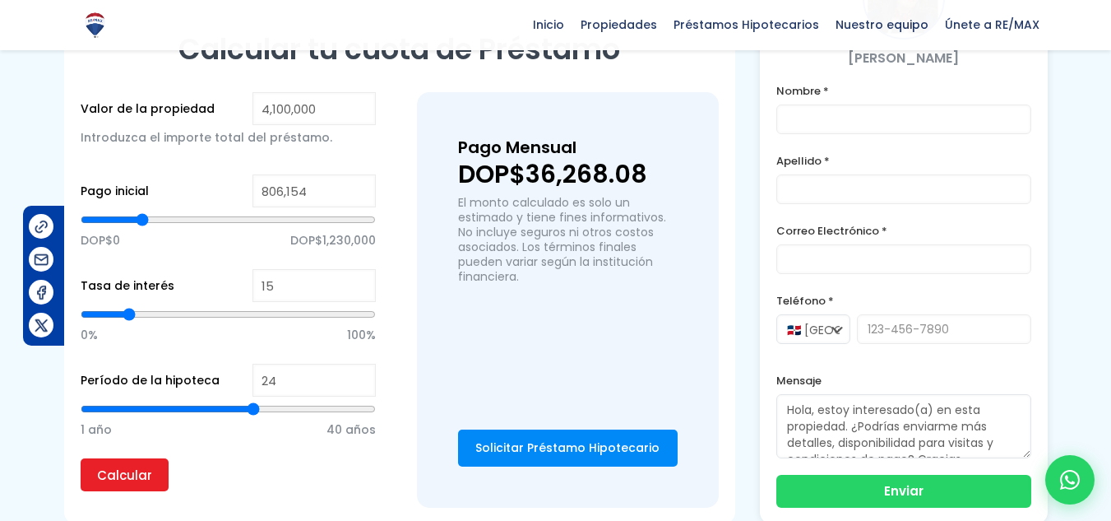
type input "25"
type input "26"
type input "27"
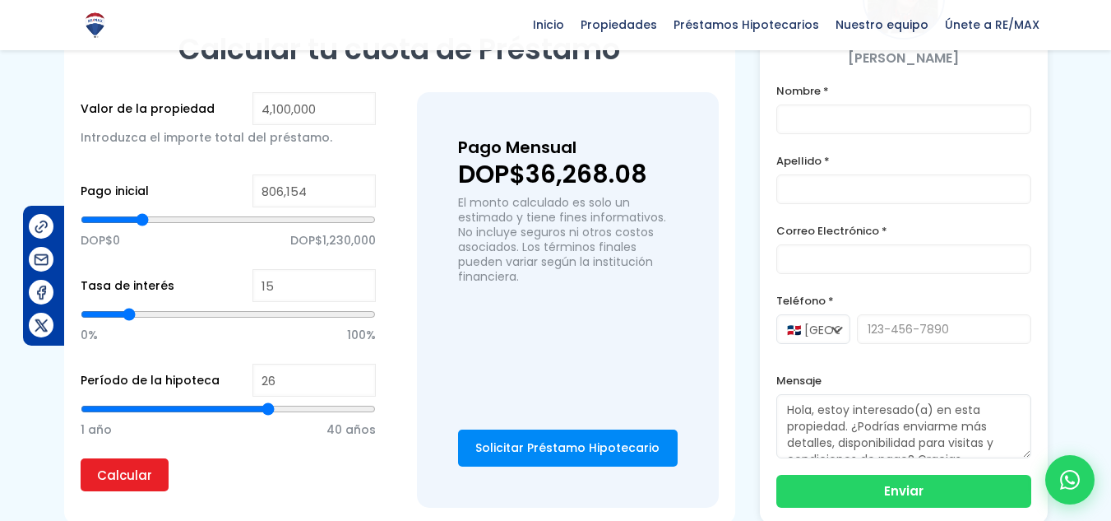
type input "27"
type input "28"
type input "29"
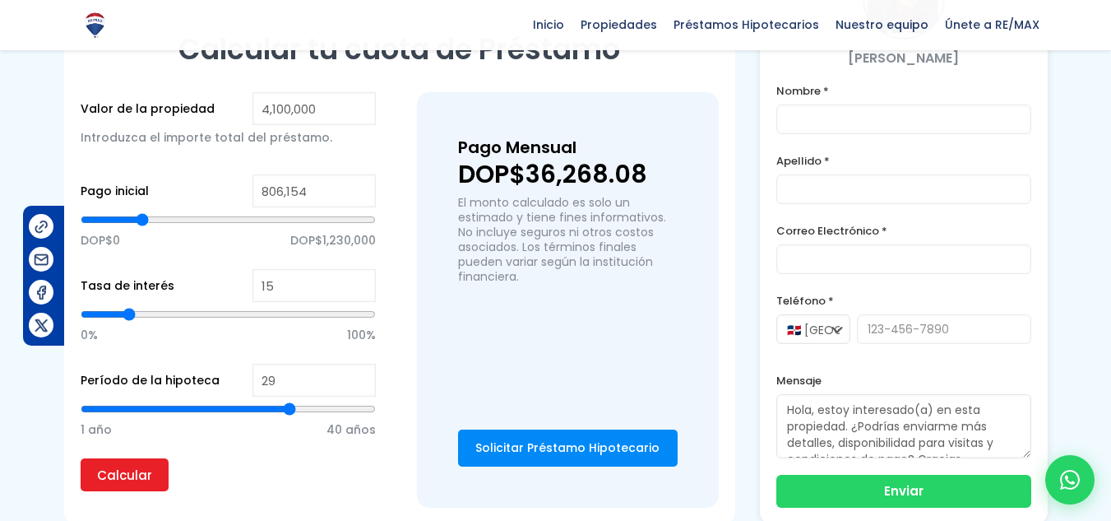
type input "30"
type input "31"
type input "32"
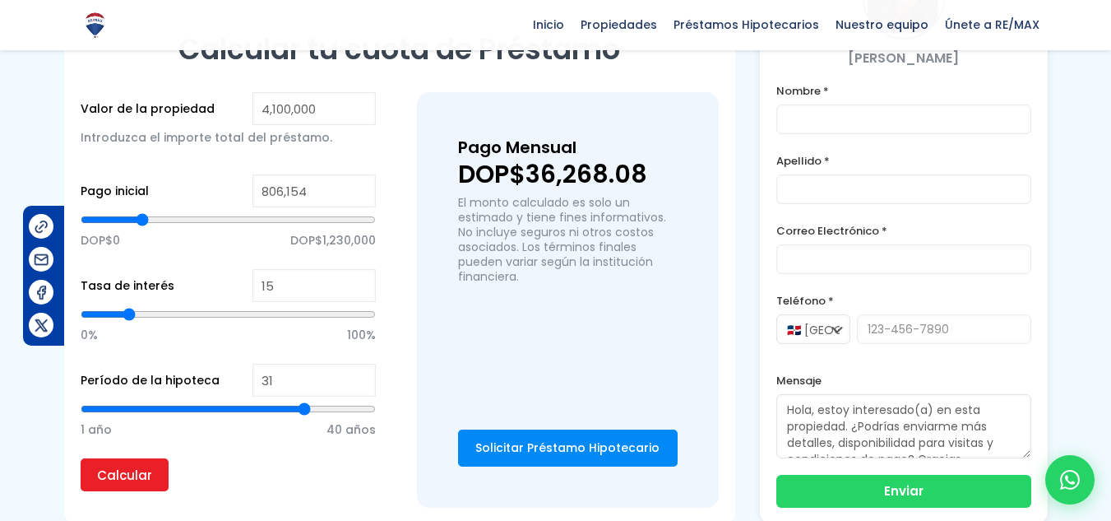
type input "32"
type input "31"
type input "30"
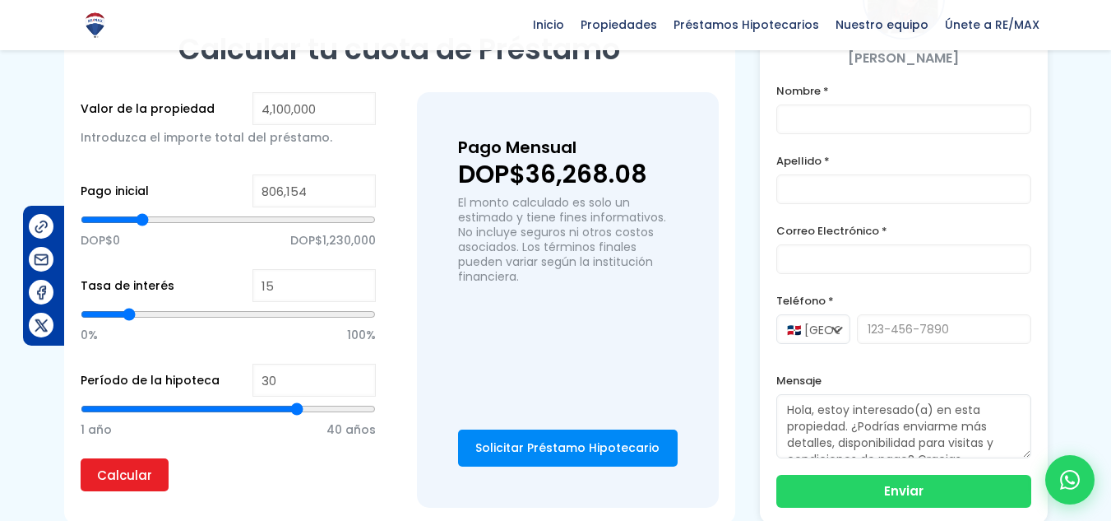
type input "29"
type input "30"
drag, startPoint x: 226, startPoint y: 410, endPoint x: 296, endPoint y: 413, distance: 70.0
type input "30"
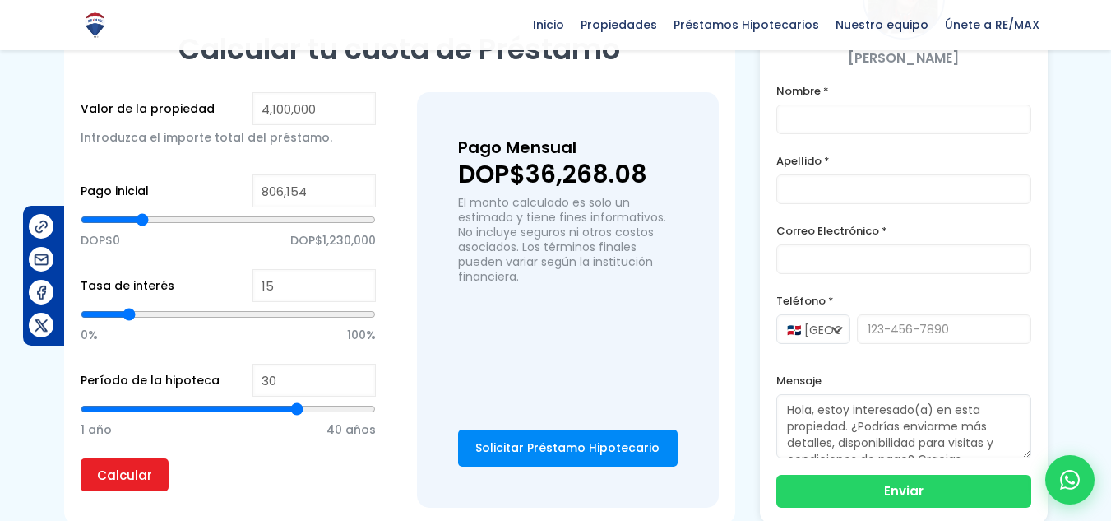
click at [296, 413] on input "range" at bounding box center [228, 409] width 295 height 16
click at [133, 461] on input "Calcular" at bounding box center [125, 474] width 88 height 33
type input "29"
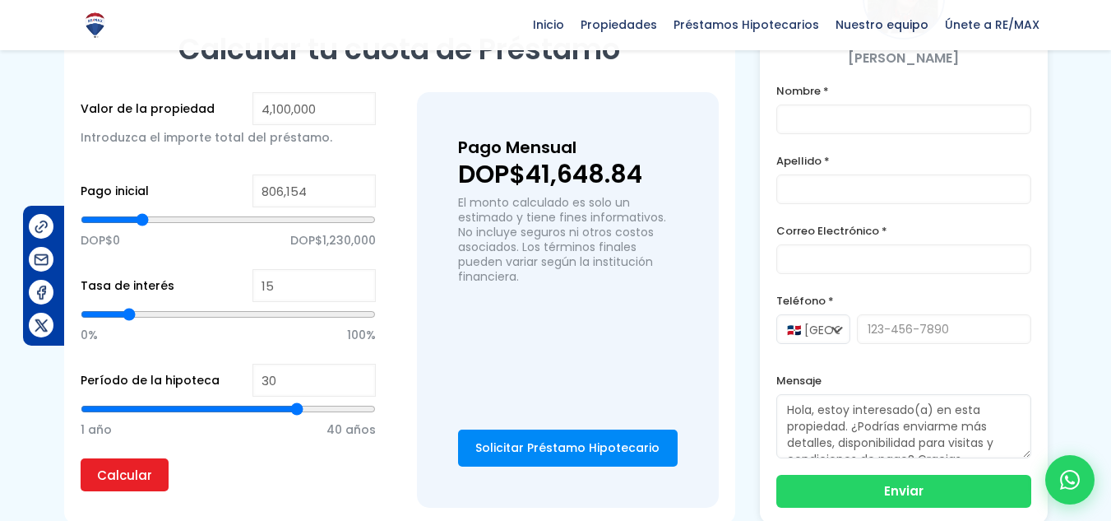
type input "29"
type input "28"
type input "27"
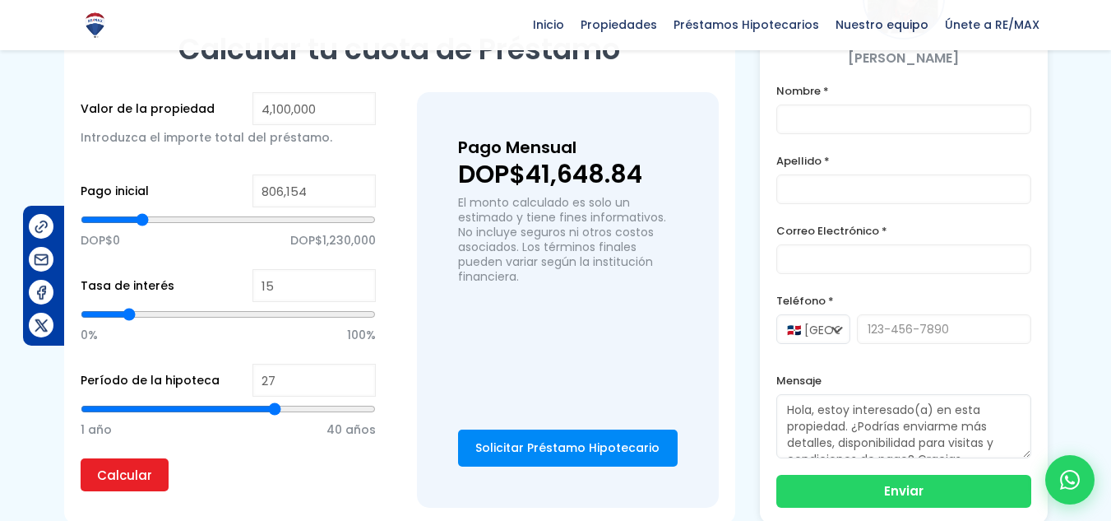
type input "26"
type input "25"
type input "24"
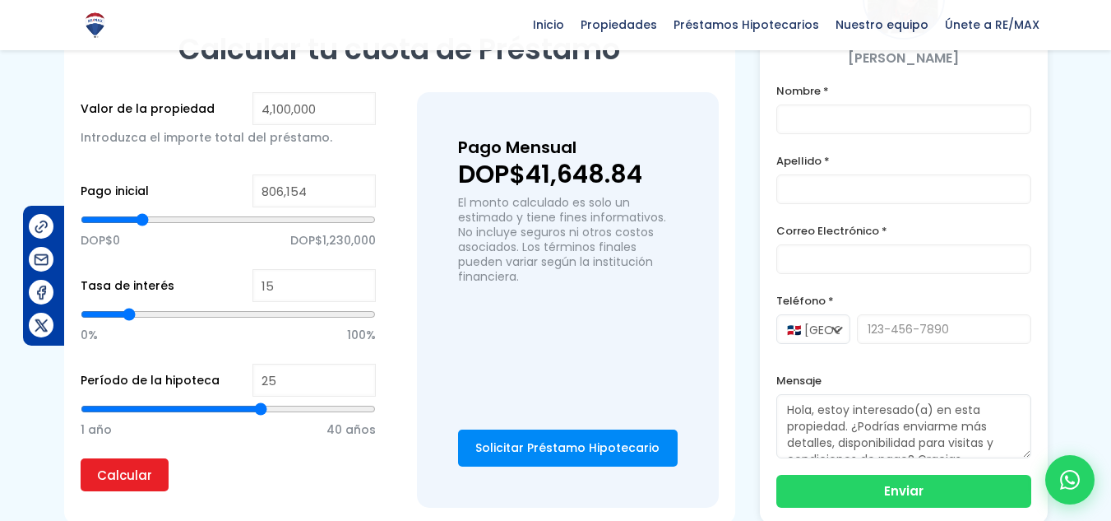
type input "24"
type input "23"
type input "22"
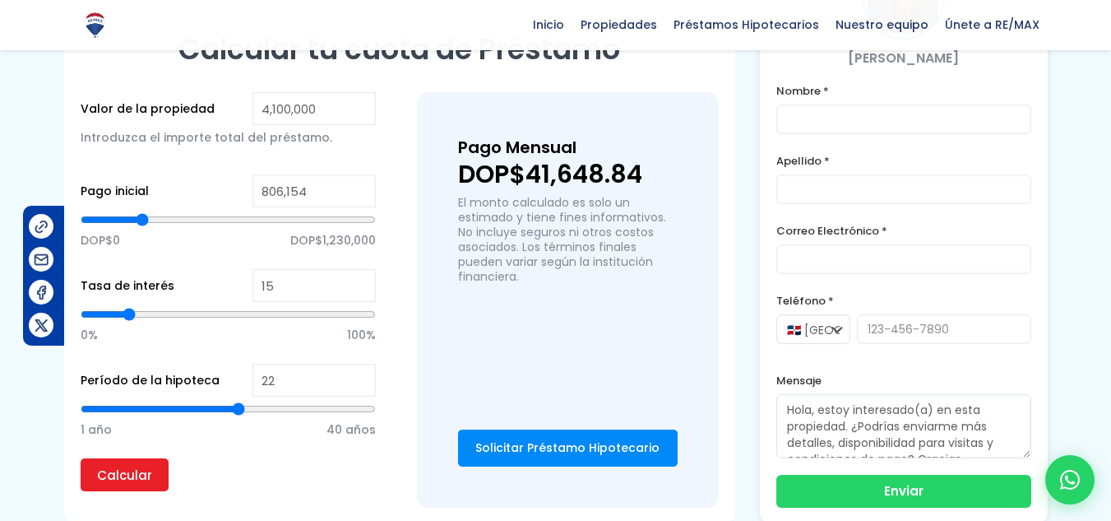
type input "21"
type input "20"
drag, startPoint x: 294, startPoint y: 406, endPoint x: 222, endPoint y: 415, distance: 72.8
type input "20"
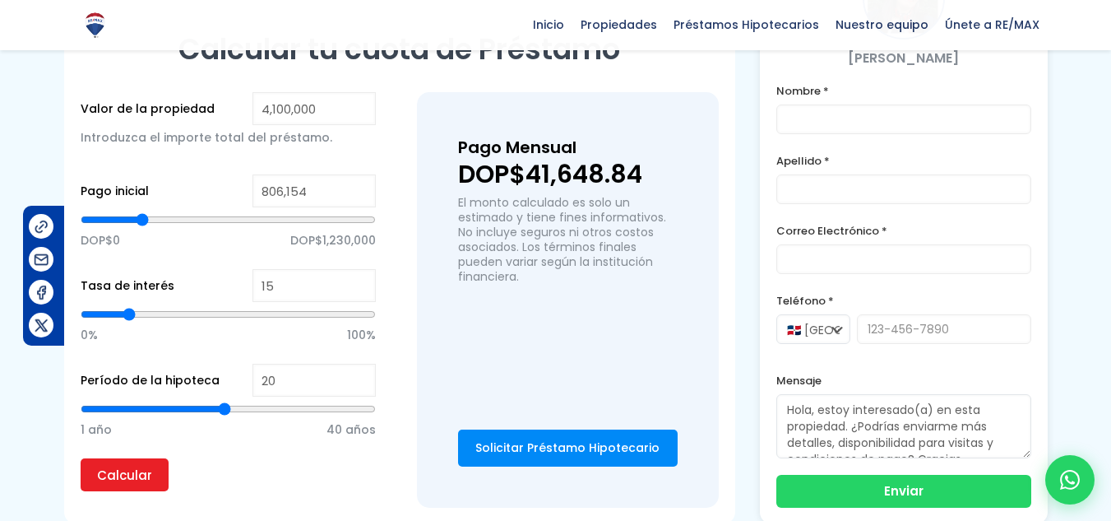
click at [222, 415] on input "range" at bounding box center [228, 409] width 295 height 16
click at [128, 489] on input "Calcular" at bounding box center [125, 474] width 88 height 33
click at [130, 480] on input "Calcular" at bounding box center [125, 474] width 88 height 33
type input "14"
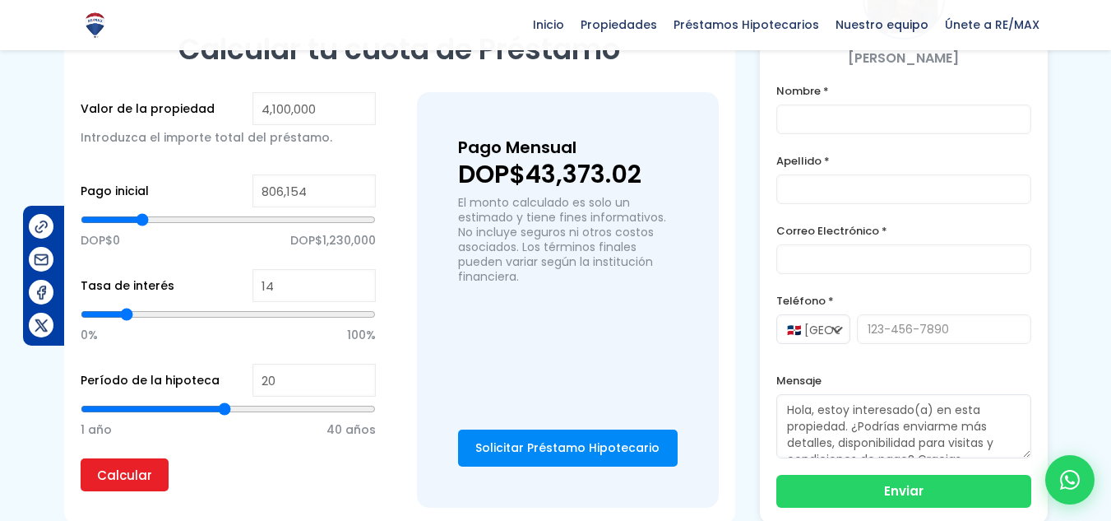
type input "13"
type input "12"
type input "11"
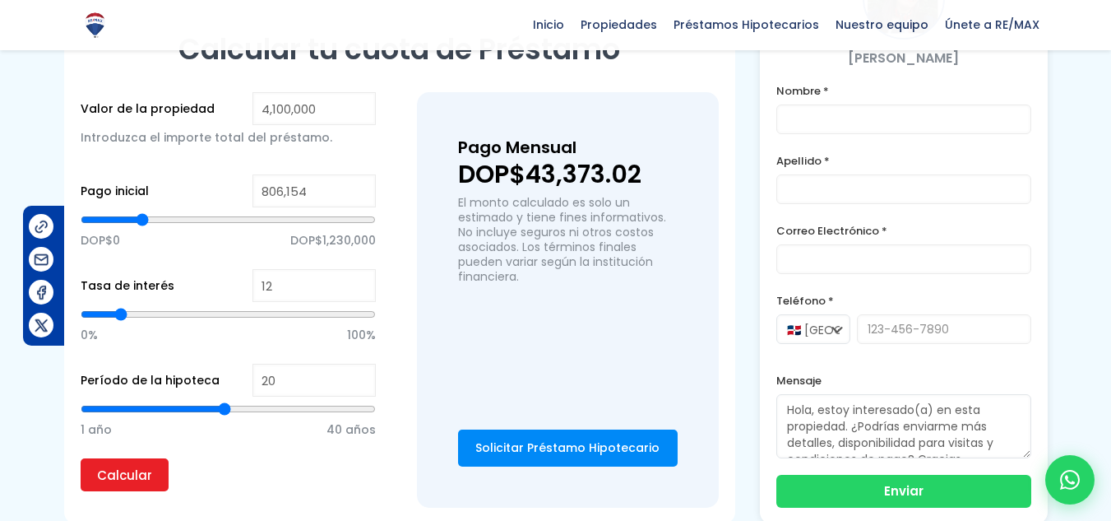
type input "11"
type input "12"
drag, startPoint x: 130, startPoint y: 313, endPoint x: 120, endPoint y: 313, distance: 9.9
type input "12"
click at [120, 313] on input "range" at bounding box center [228, 314] width 295 height 16
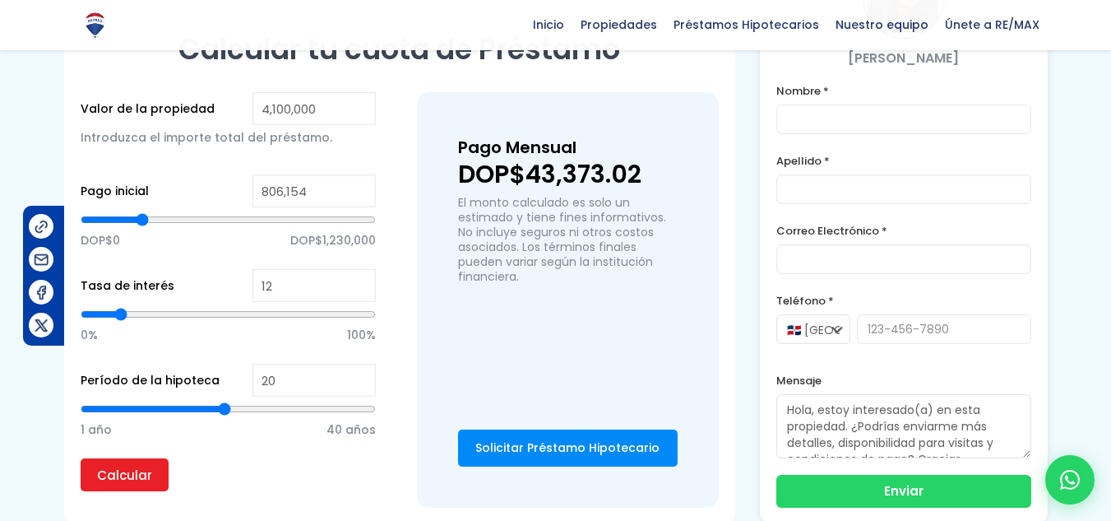
type input "21"
type input "22"
type input "23"
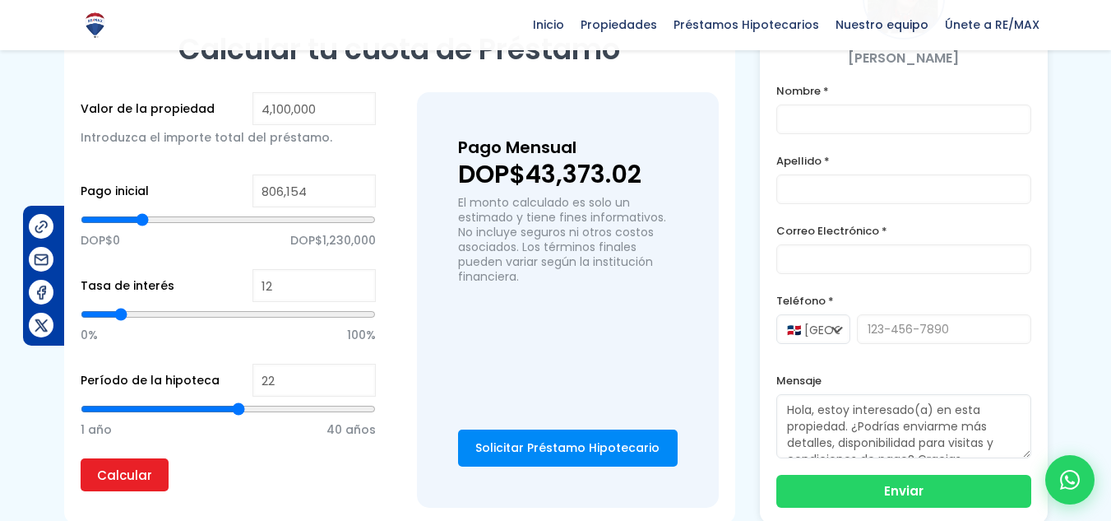
type input "23"
type input "24"
type input "25"
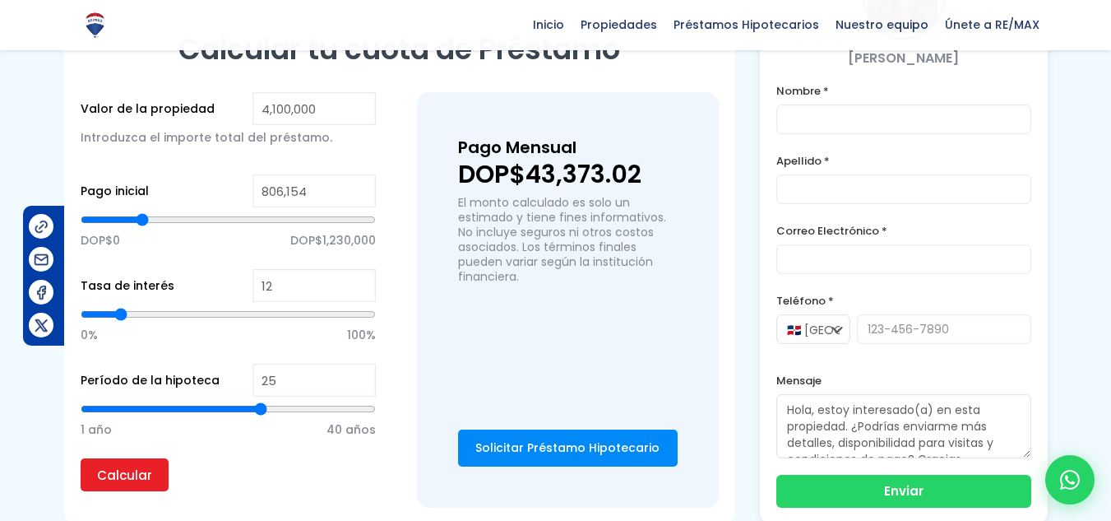
type input "26"
type input "27"
type input "28"
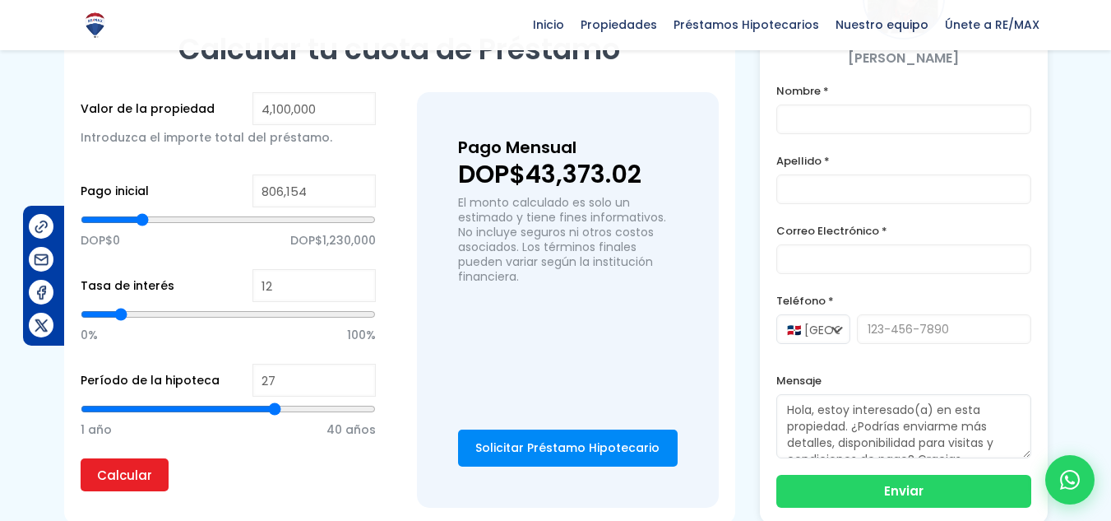
type input "28"
type input "29"
drag, startPoint x: 238, startPoint y: 408, endPoint x: 287, endPoint y: 411, distance: 49.5
type input "29"
click at [287, 411] on input "range" at bounding box center [228, 409] width 295 height 16
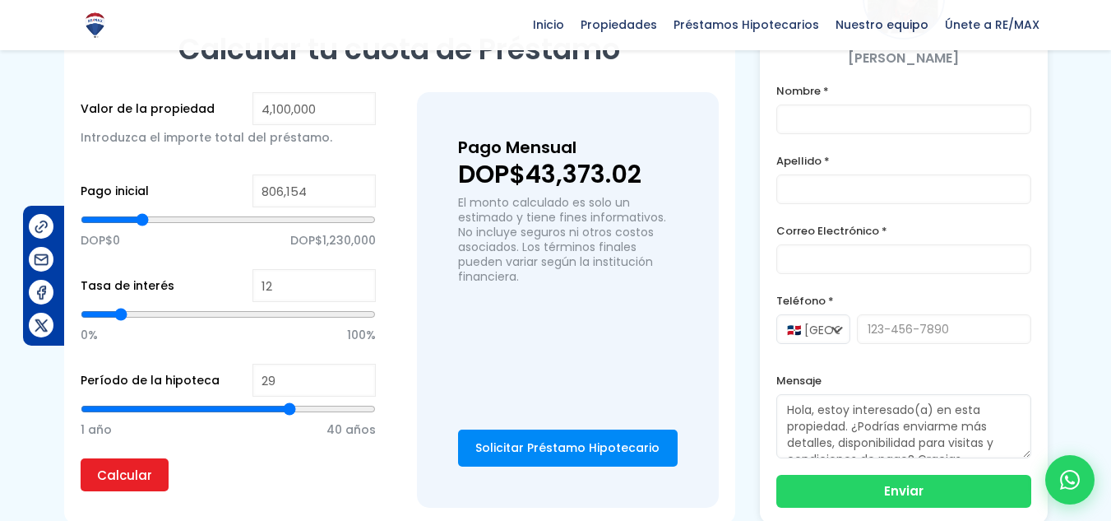
type input "30"
click at [296, 404] on input "range" at bounding box center [228, 409] width 295 height 16
click at [137, 468] on input "Calcular" at bounding box center [125, 474] width 88 height 33
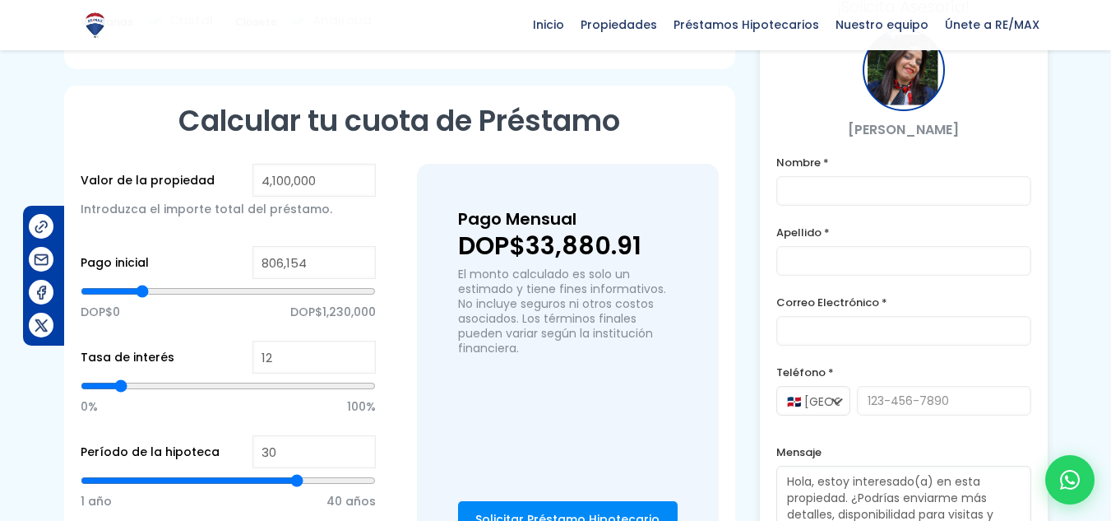
scroll to position [987, 0]
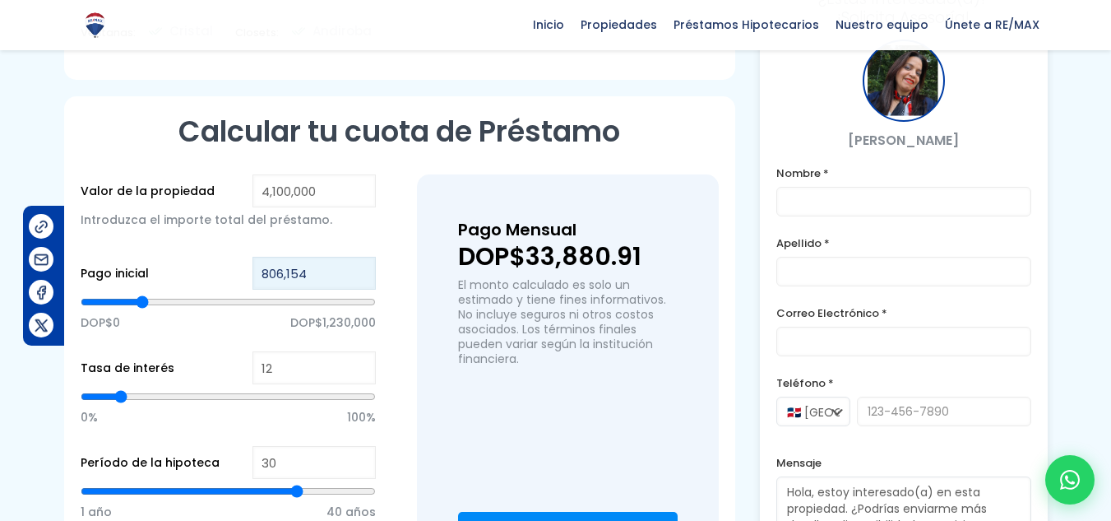
click at [329, 270] on input "806,154" at bounding box center [314, 273] width 123 height 33
type input "8"
type input "82"
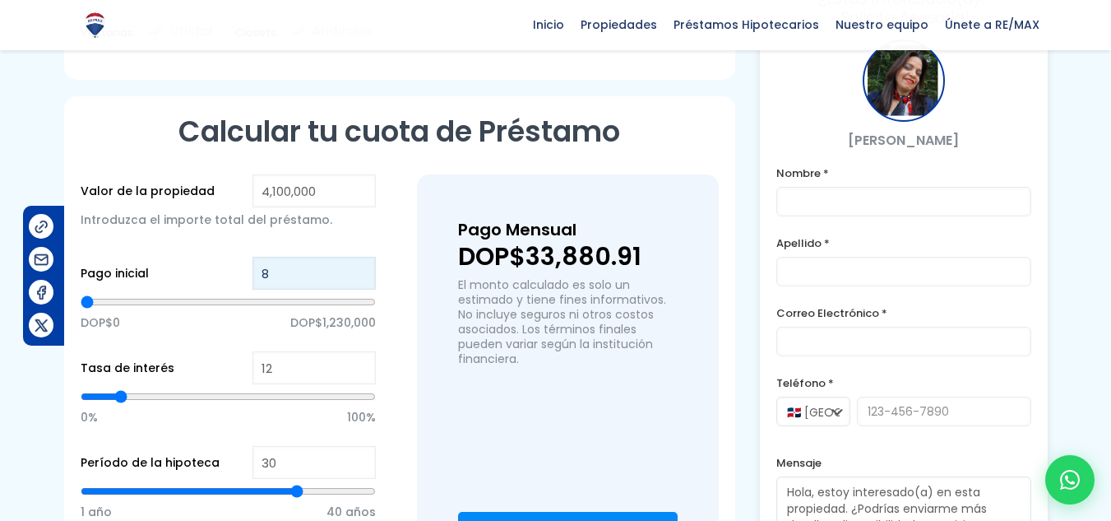
type input "82"
type input "820"
type input "8,200"
type input "8200"
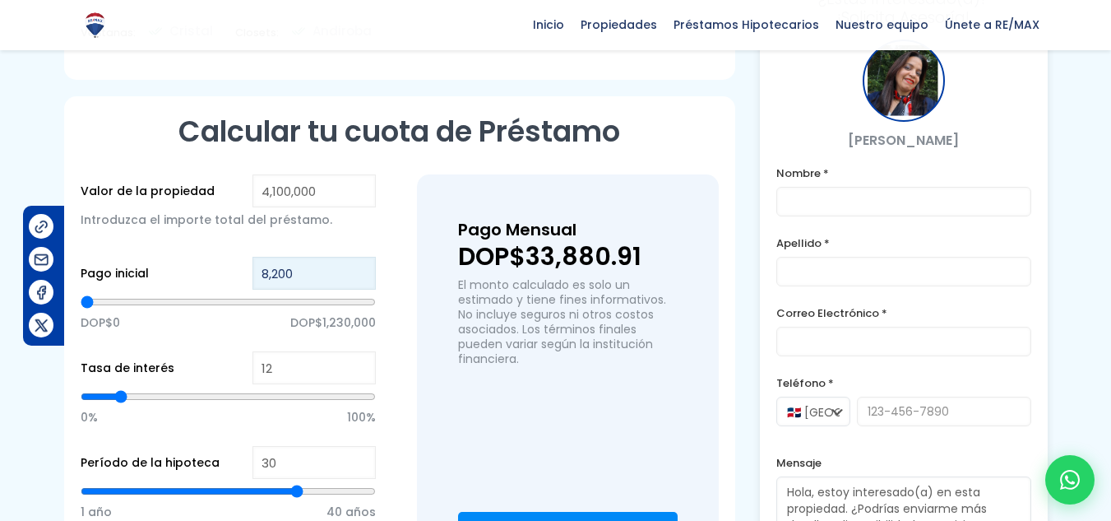
type input "82,000"
type input "82000"
click at [438, 381] on div "Pago Mensual DOP$33,880.91 El monto calculado es solo un estimado y tiene fines…" at bounding box center [568, 381] width 302 height 415
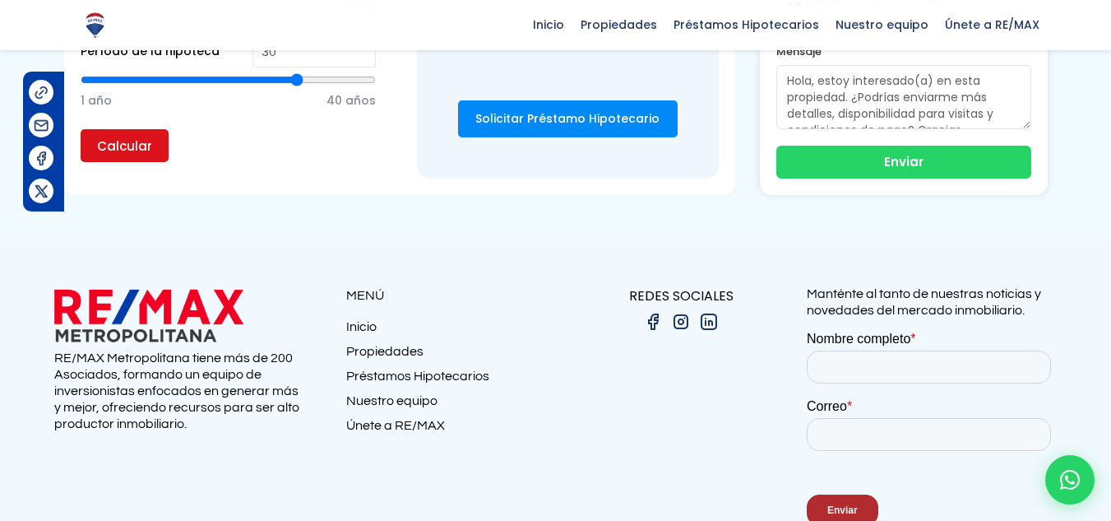
click at [156, 151] on input "Calcular" at bounding box center [125, 145] width 88 height 33
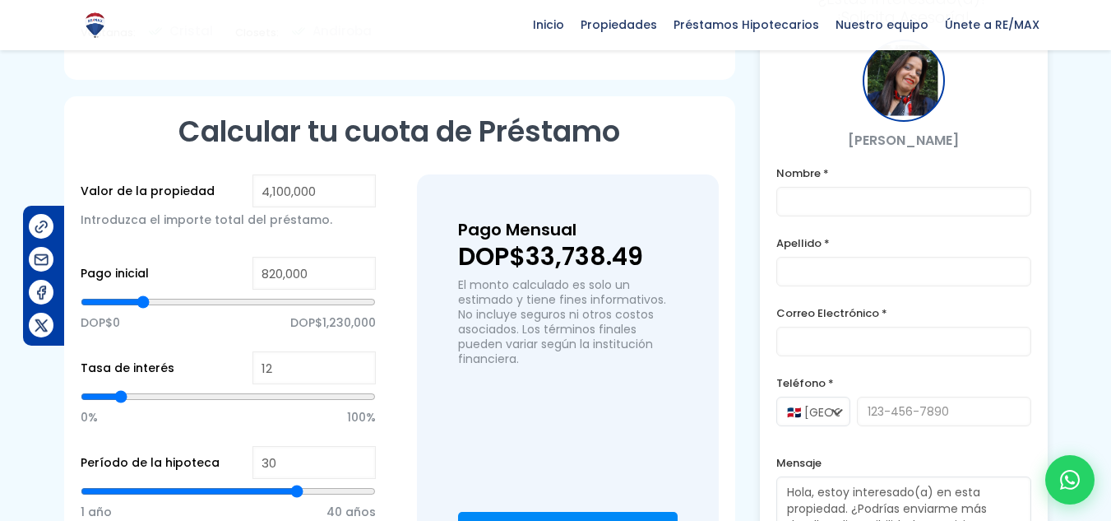
scroll to position [1069, 0]
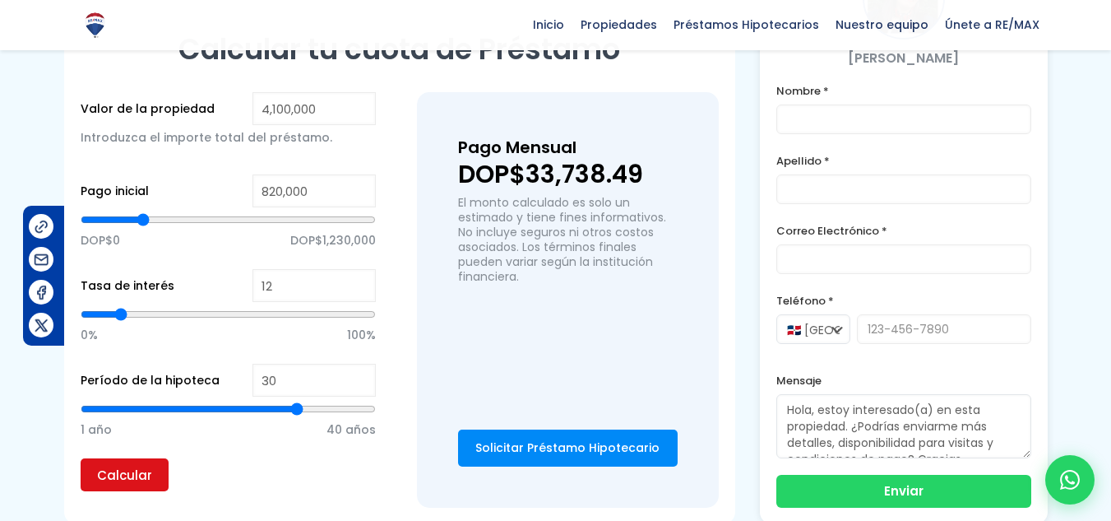
click at [119, 475] on input "Calcular" at bounding box center [125, 474] width 88 height 33
click at [607, 316] on div "Pago Mensual DOP$33,738.49 El monto calculado es solo un estimado y tiene fines…" at bounding box center [568, 238] width 220 height 211
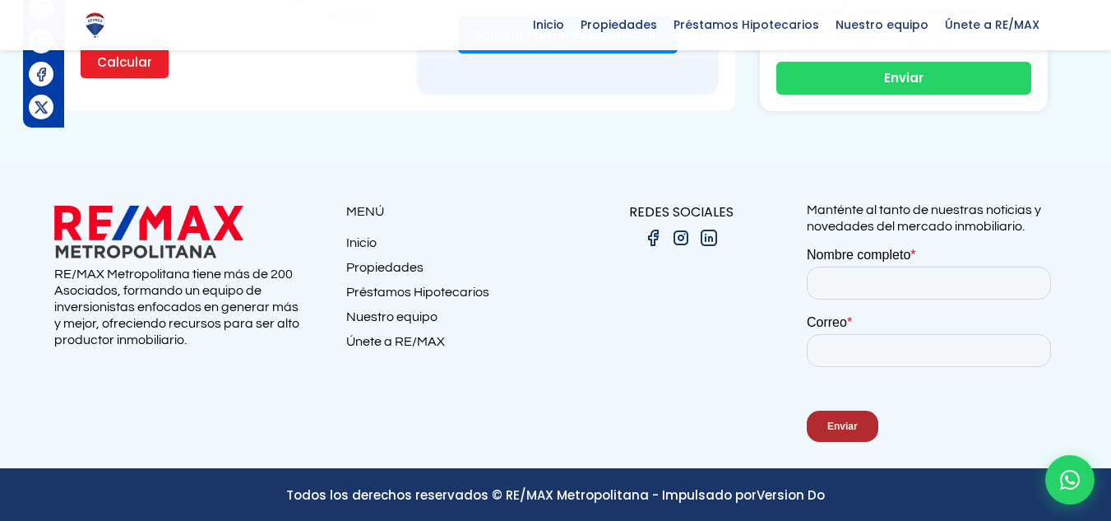
scroll to position [1487, 0]
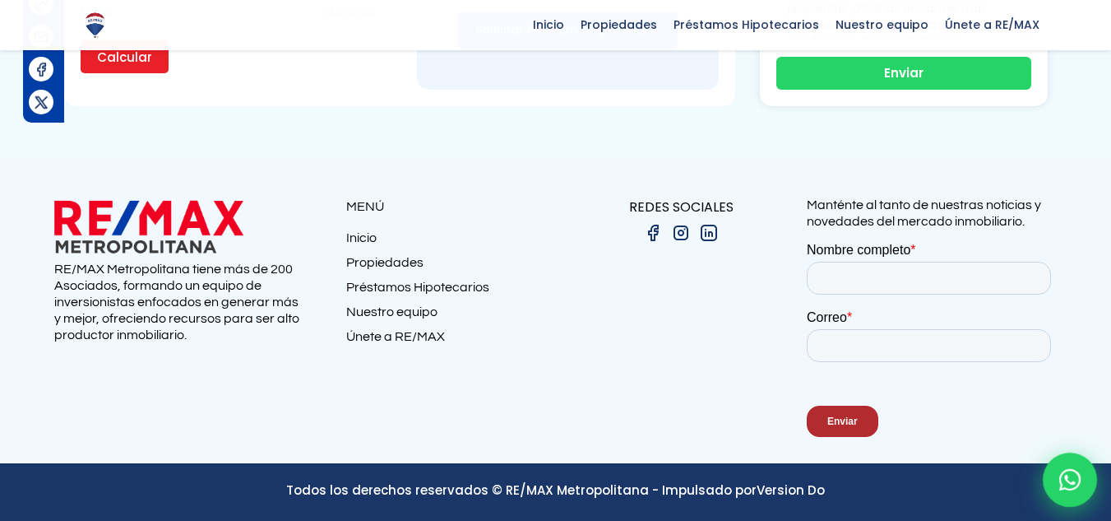
click at [1067, 471] on icon at bounding box center [1069, 479] width 21 height 21
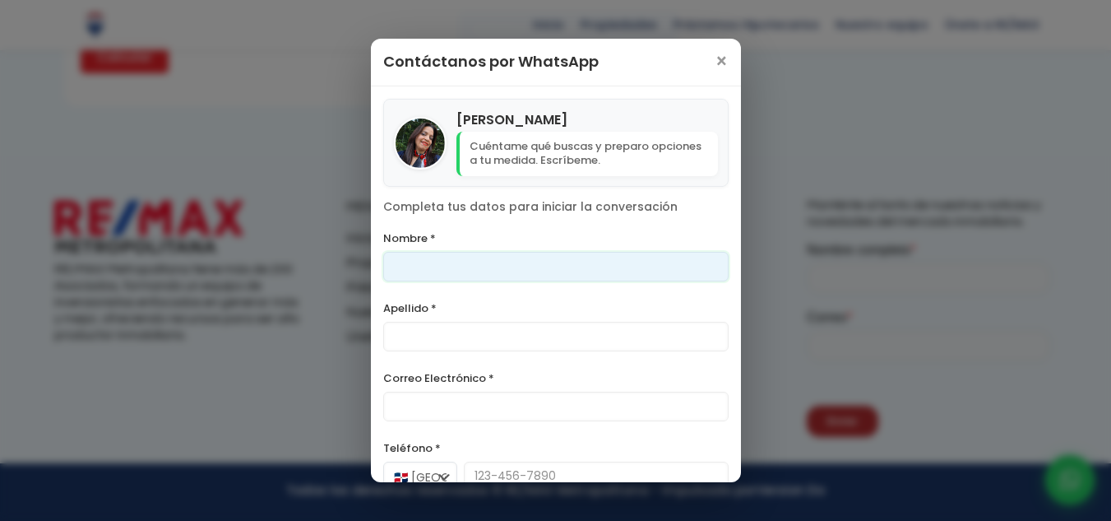
scroll to position [0, 0]
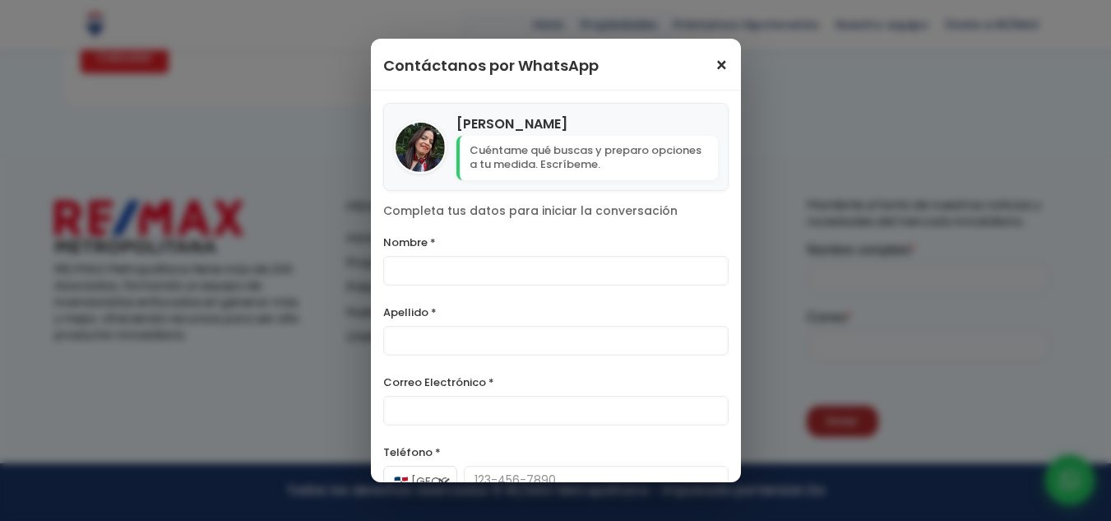
click at [715, 64] on span "×" at bounding box center [722, 66] width 14 height 20
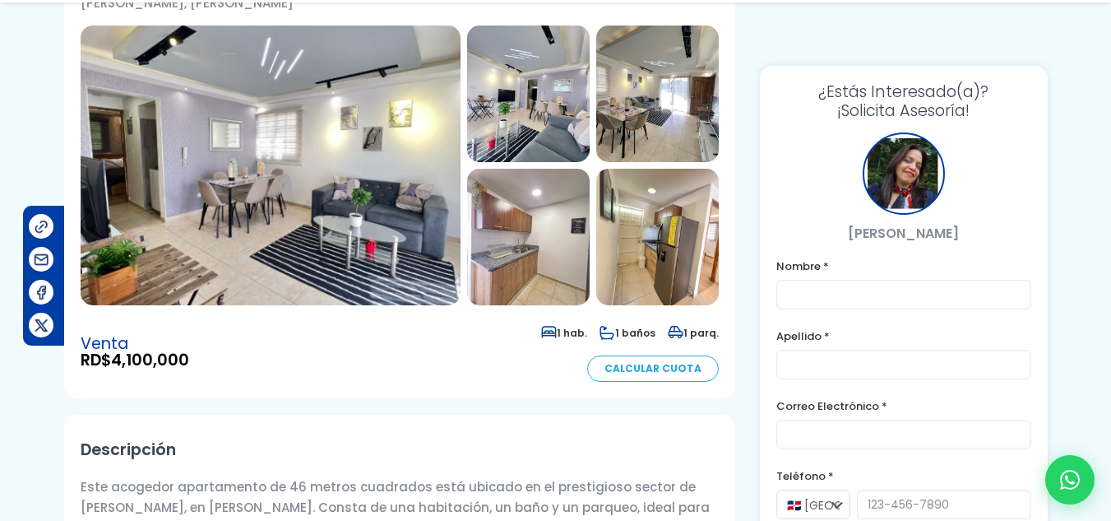
scroll to position [165, 0]
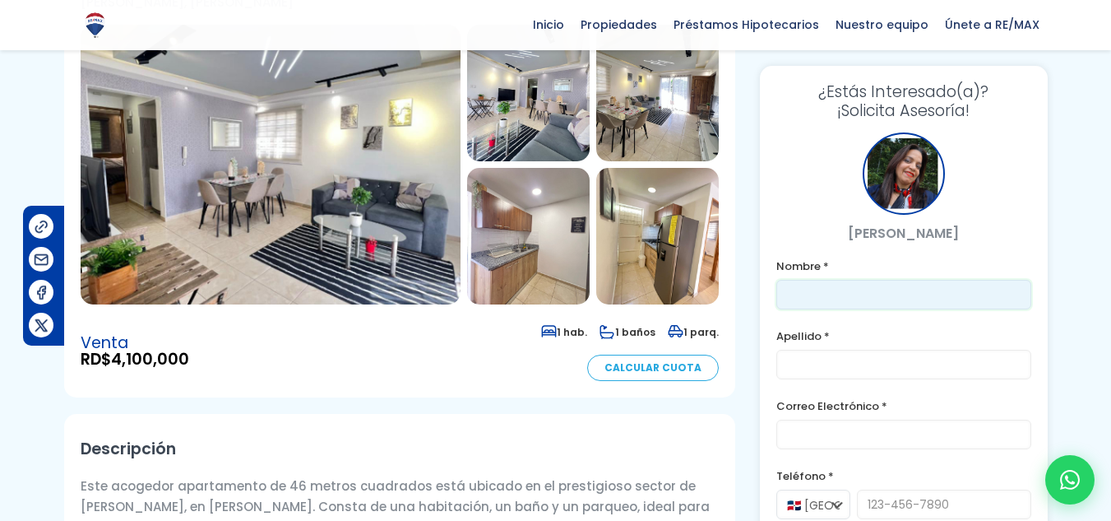
click at [876, 293] on input "text" at bounding box center [903, 295] width 255 height 30
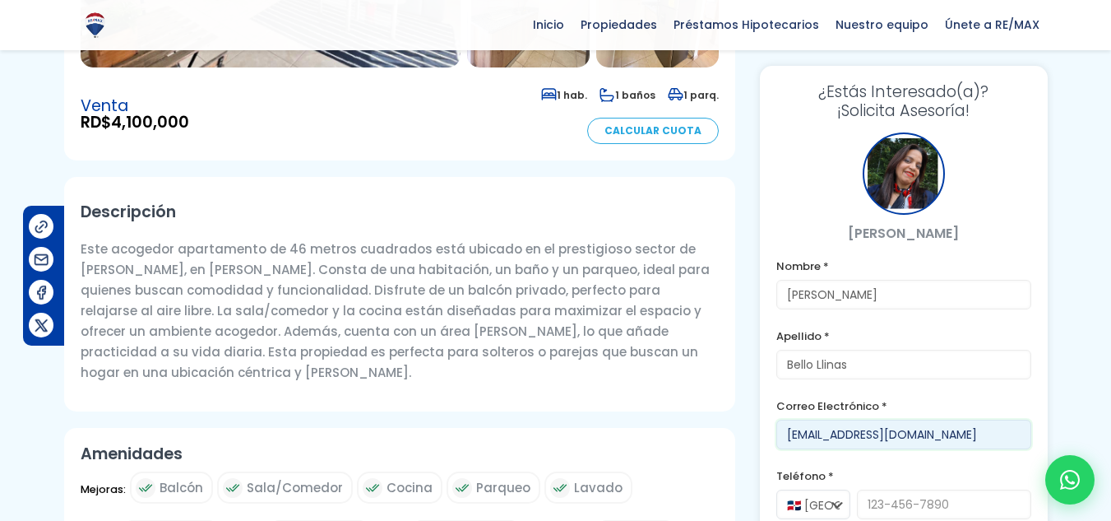
scroll to position [494, 0]
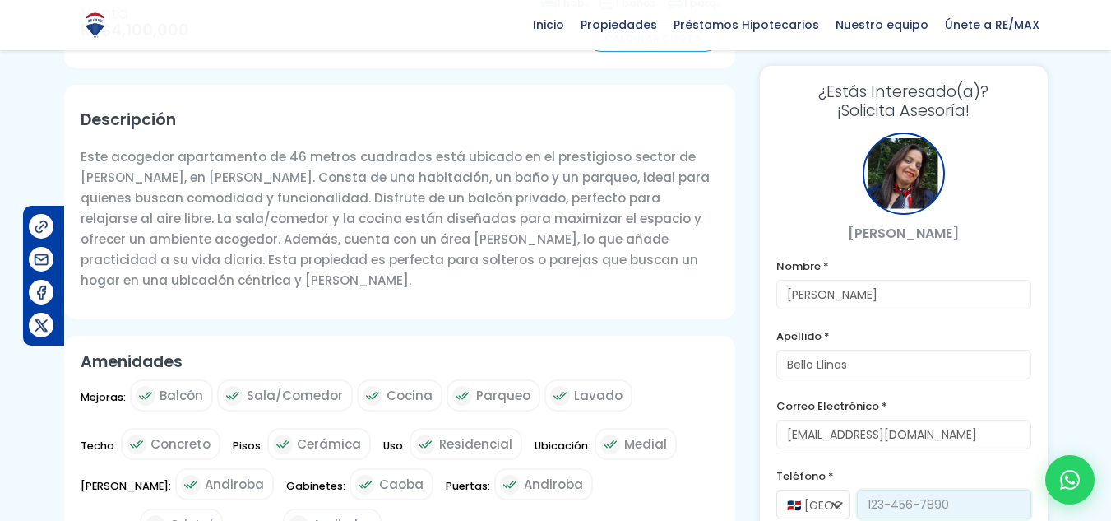
click at [909, 507] on input "tel" at bounding box center [944, 504] width 174 height 30
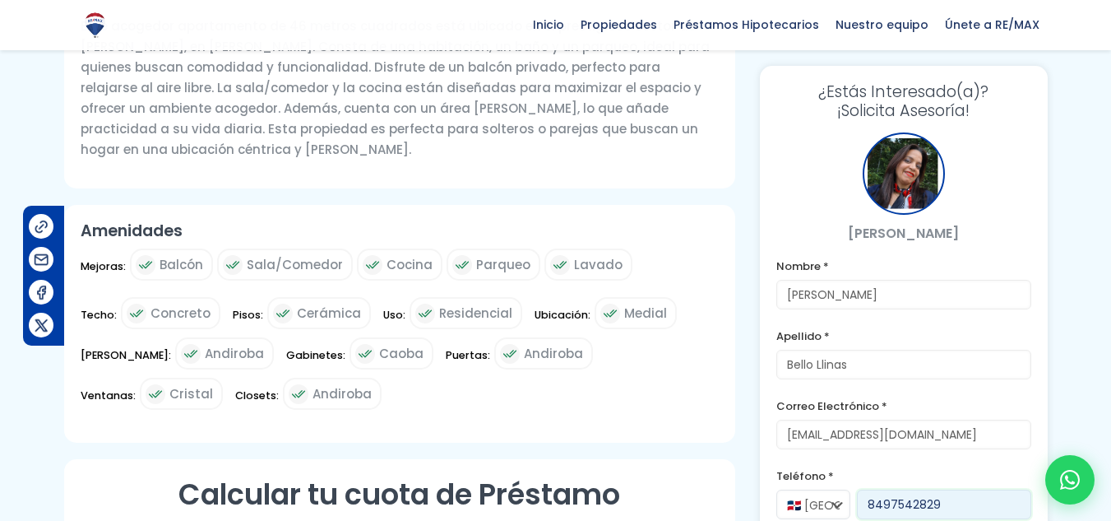
scroll to position [740, 0]
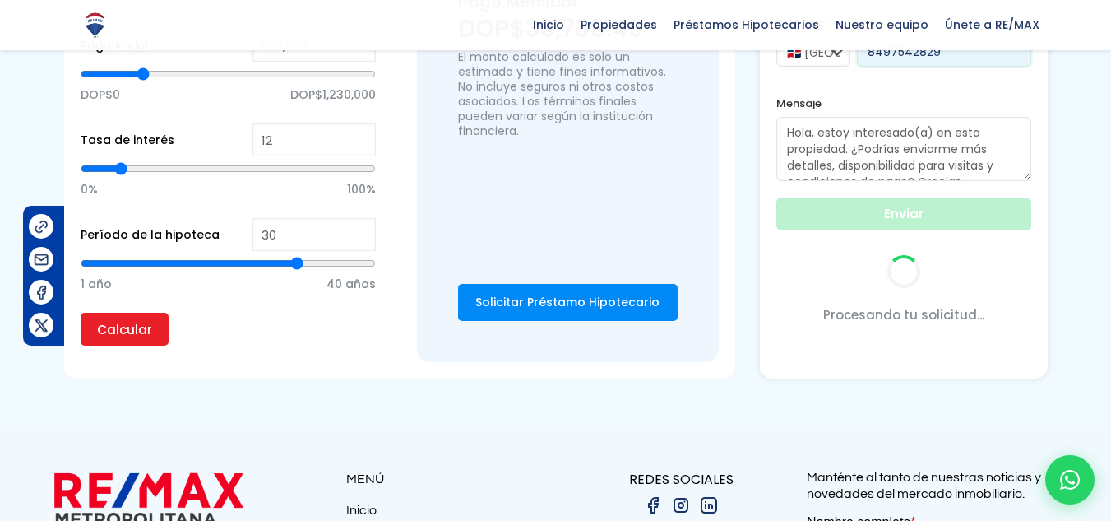
scroll to position [1133, 0]
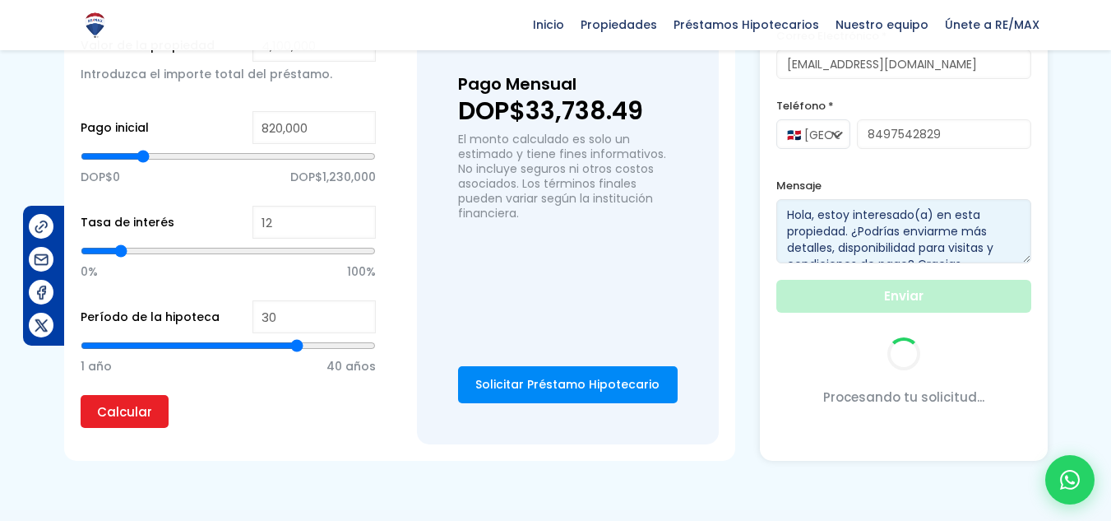
click at [920, 225] on textarea "Hola, estoy interesado(a) en esta propiedad. ¿Podrías enviarme más detalles, di…" at bounding box center [903, 231] width 255 height 64
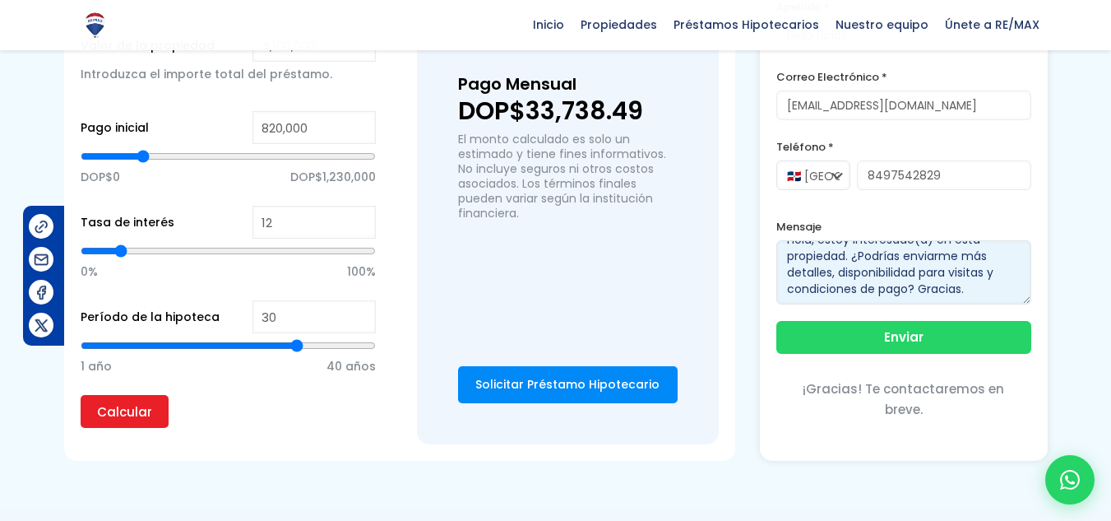
scroll to position [0, 0]
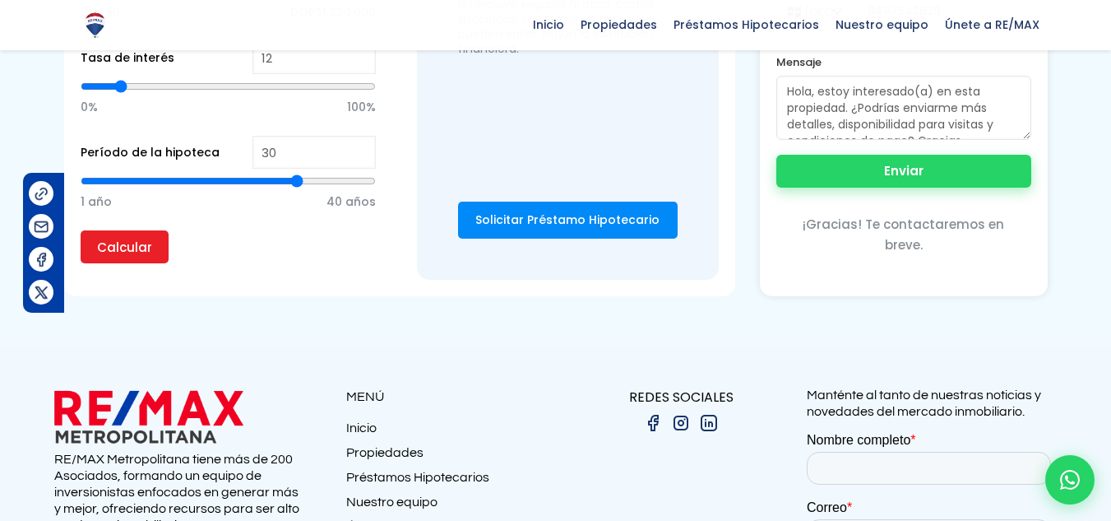
click at [935, 163] on button "Enviar" at bounding box center [903, 171] width 255 height 33
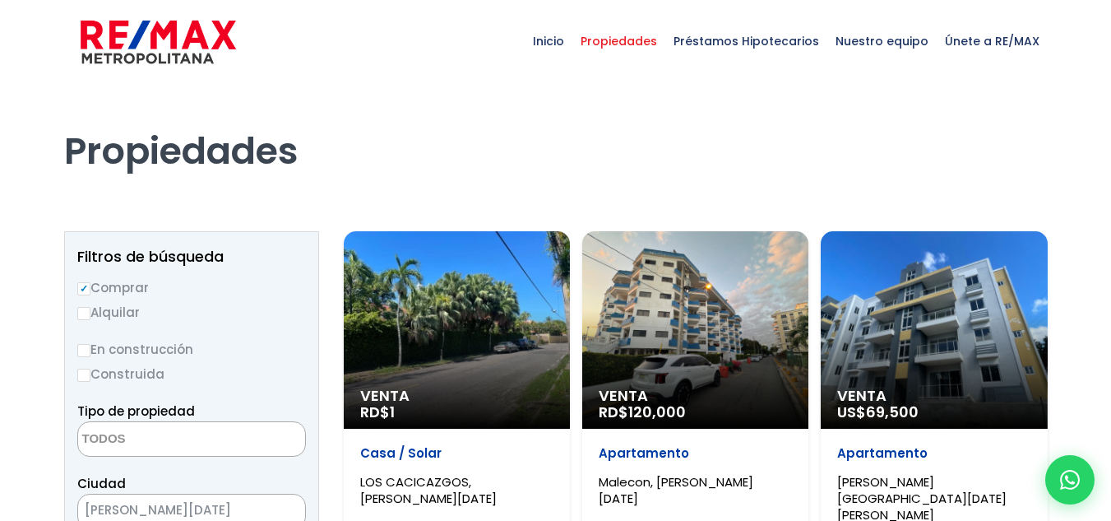
select select
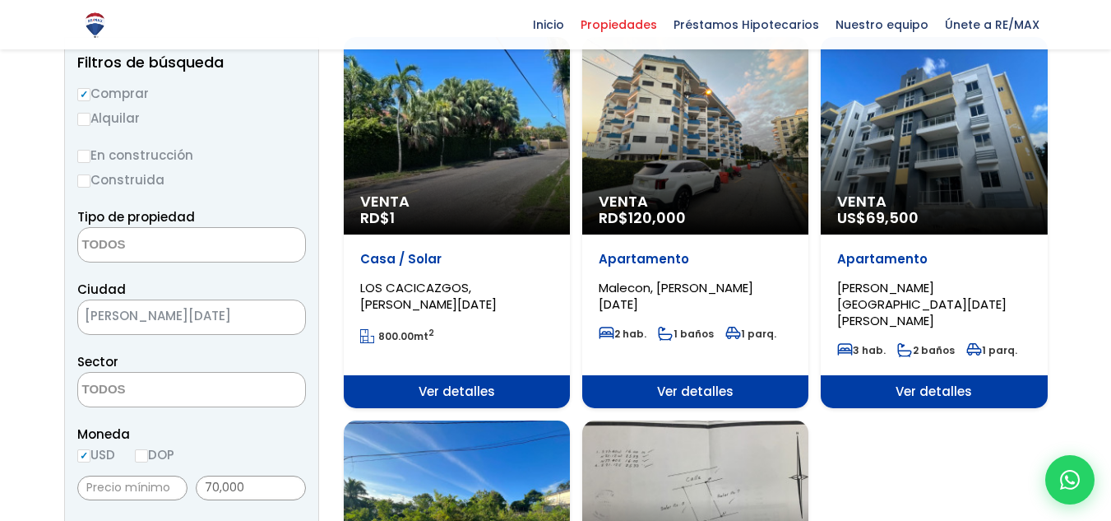
scroll to position [165, 0]
